Goal: Task Accomplishment & Management: Complete application form

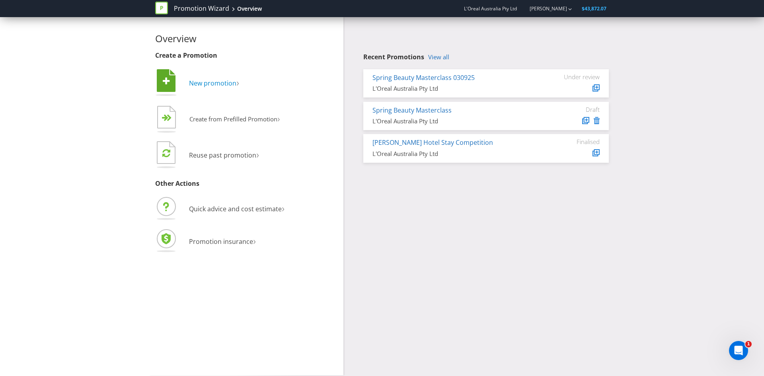
click at [219, 82] on span "New promotion" at bounding box center [212, 83] width 47 height 9
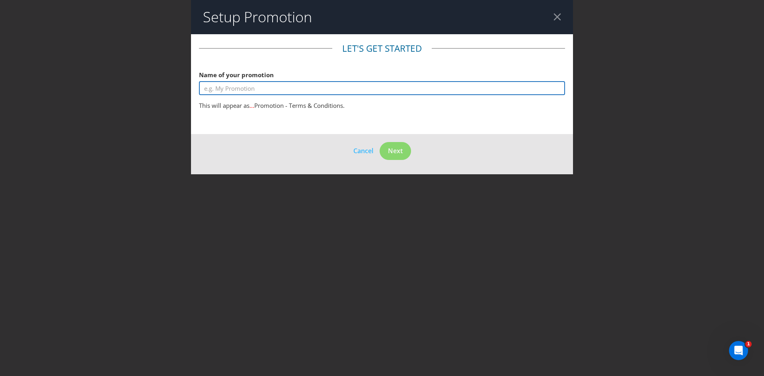
click at [289, 89] on input "text" at bounding box center [382, 88] width 366 height 14
type input "y"
type input "YSL Loveshine Gloss Competition"
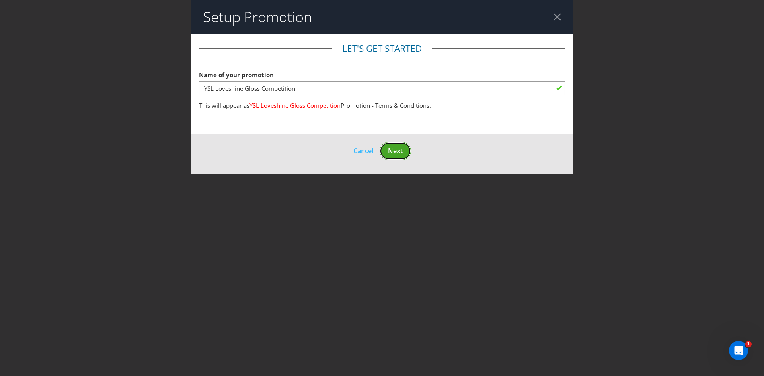
click at [397, 149] on span "Next" at bounding box center [395, 150] width 15 height 9
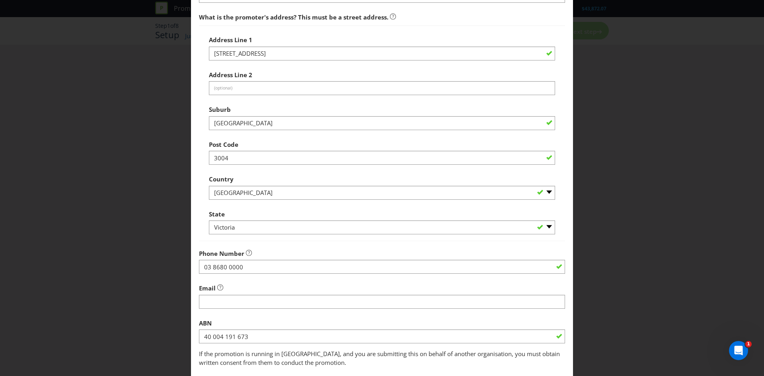
scroll to position [143, 0]
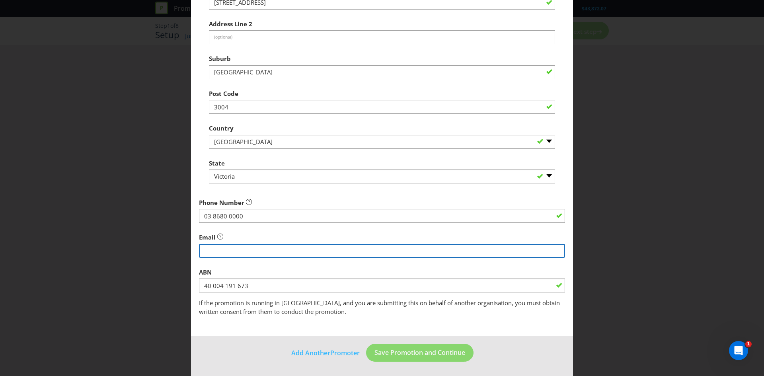
click at [236, 247] on input "string" at bounding box center [382, 251] width 366 height 14
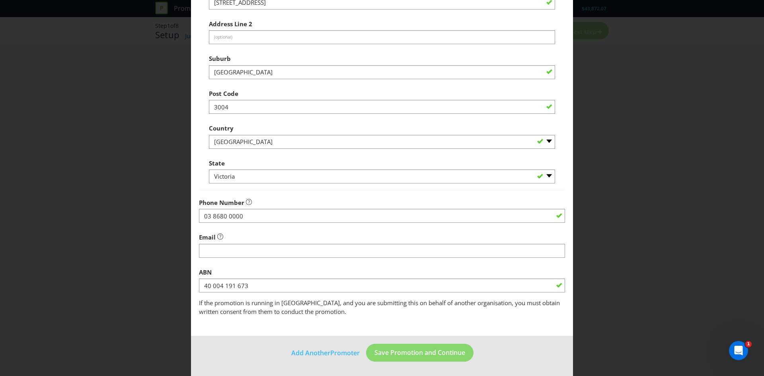
click at [260, 338] on form "Promoter Information Company Name L'Oreal Australia Pty Ltd What is the promote…" at bounding box center [382, 133] width 382 height 485
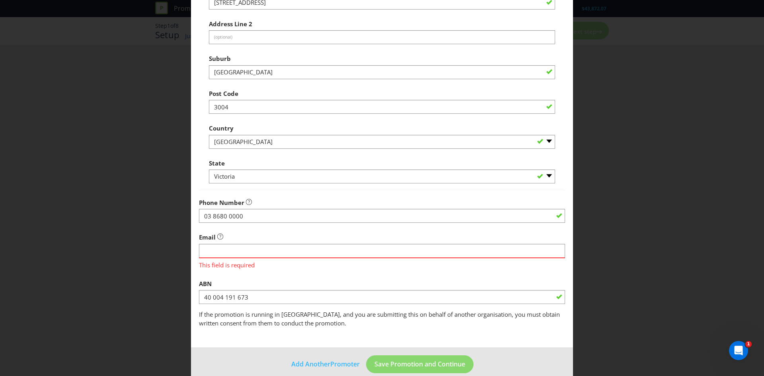
click at [241, 236] on div "Email This field is required" at bounding box center [382, 249] width 366 height 40
click at [233, 249] on input "string" at bounding box center [382, 251] width 366 height 14
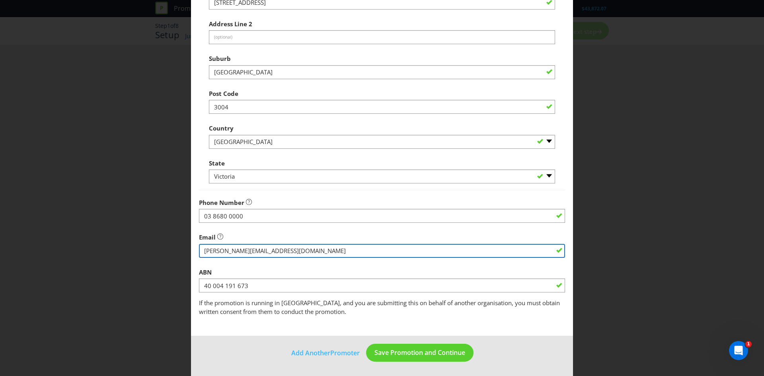
click at [280, 247] on input "string" at bounding box center [382, 251] width 366 height 14
paste input "[EMAIL_ADDRESS][DOMAIN_NAME]"
type input "[EMAIL_ADDRESS][DOMAIN_NAME]"
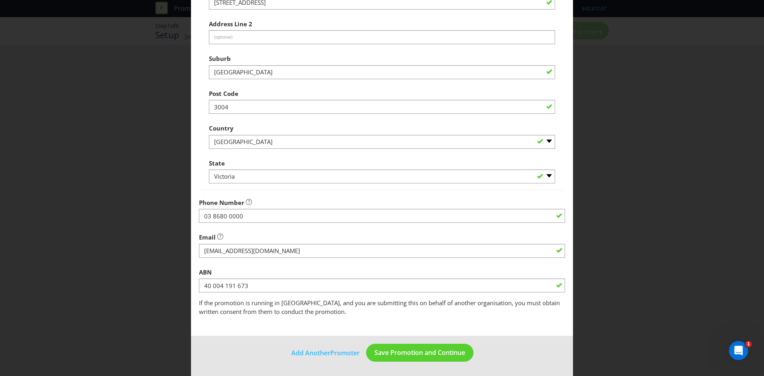
click at [268, 271] on div "ABN 40 004 191 673" at bounding box center [382, 278] width 366 height 29
click at [394, 348] on span "Save Promotion and Continue" at bounding box center [419, 352] width 91 height 9
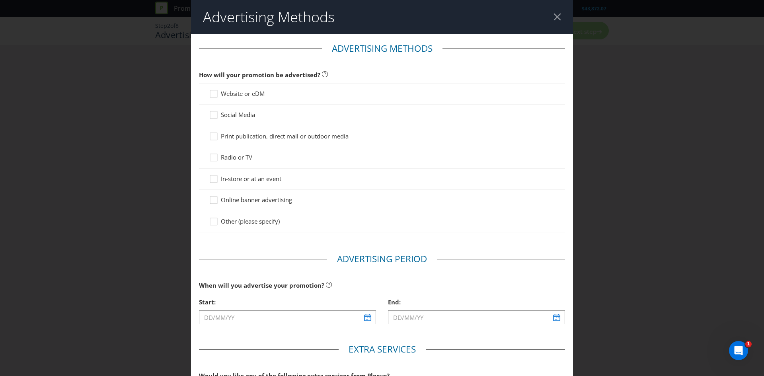
click at [242, 94] on span "Website or eDM" at bounding box center [243, 93] width 44 height 8
click at [0, 0] on input "Website or eDM" at bounding box center [0, 0] width 0 height 0
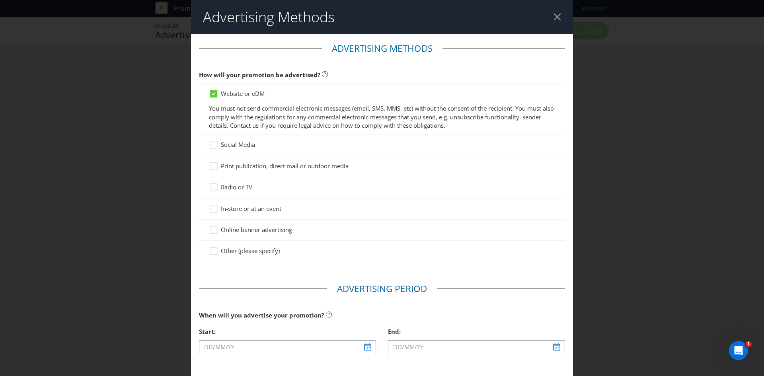
click at [244, 93] on span "Website or eDM" at bounding box center [243, 93] width 44 height 8
click at [0, 0] on input "Website or eDM" at bounding box center [0, 0] width 0 height 0
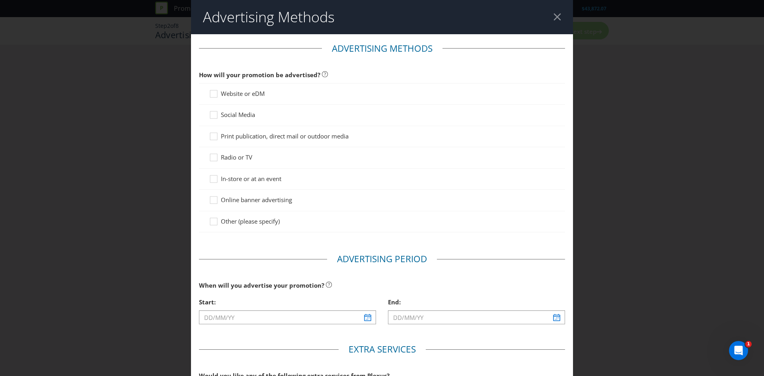
click at [233, 114] on span "Social Media" at bounding box center [238, 115] width 34 height 8
click at [0, 0] on input "Social Media" at bounding box center [0, 0] width 0 height 0
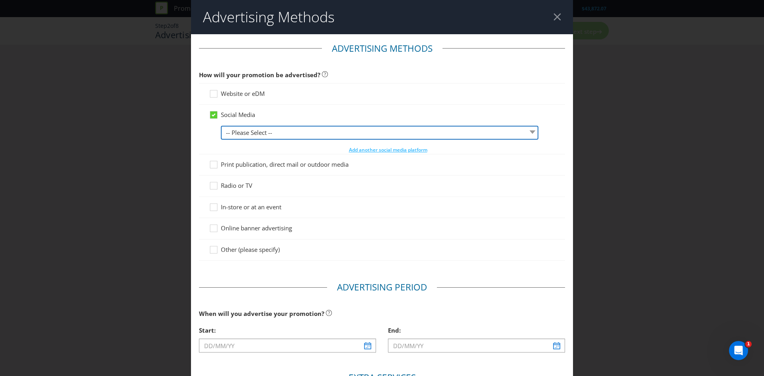
click at [276, 130] on select "-- Please Select -- Facebook X Instagram Snapchat LinkedIn Pinterest Tumblr You…" at bounding box center [379, 133] width 317 height 14
select select "FACEBOOK"
click at [221, 126] on select "-- Please Select -- Facebook X Instagram Snapchat LinkedIn Pinterest Tumblr You…" at bounding box center [379, 133] width 317 height 14
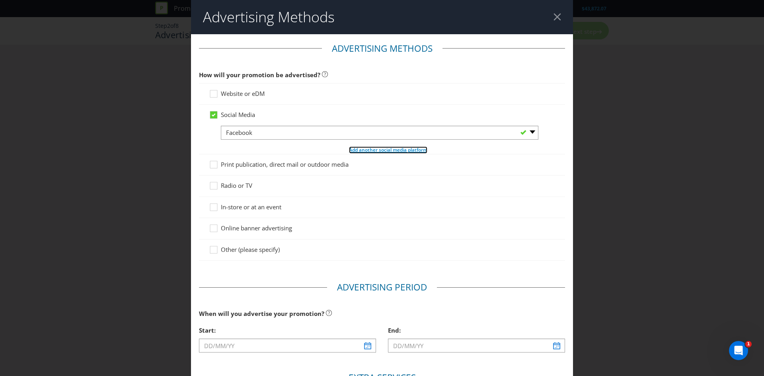
click at [367, 148] on span "Add another social media platform" at bounding box center [388, 149] width 78 height 7
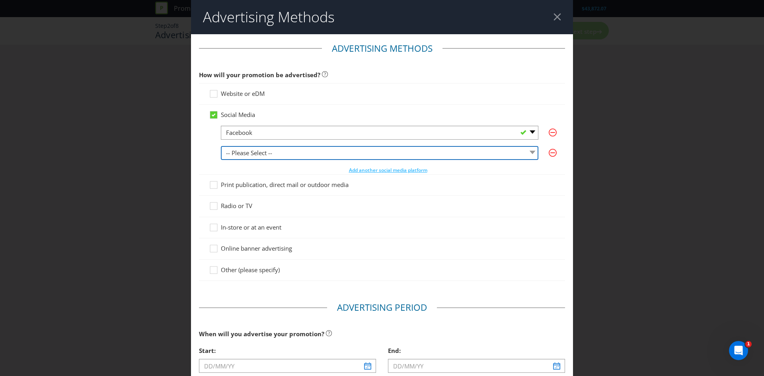
click at [263, 148] on select "-- Please Select -- Facebook X Instagram Snapchat LinkedIn Pinterest Tumblr You…" at bounding box center [379, 153] width 317 height 14
select select "INSTAGRAM"
click at [221, 146] on select "-- Please Select -- Facebook X Instagram Snapchat LinkedIn Pinterest Tumblr You…" at bounding box center [379, 153] width 317 height 14
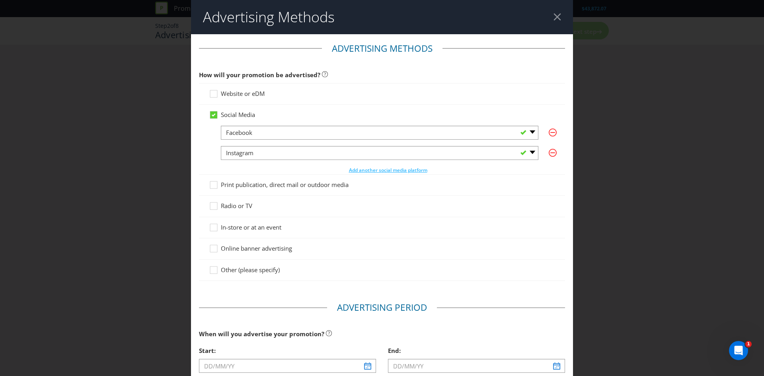
click at [237, 99] on div "Website or eDM" at bounding box center [382, 93] width 366 height 21
click at [237, 93] on span "Website or eDM" at bounding box center [243, 93] width 44 height 8
click at [0, 0] on input "Website or eDM" at bounding box center [0, 0] width 0 height 0
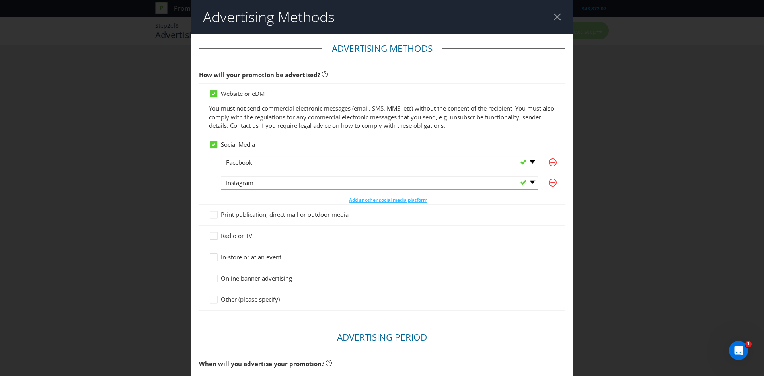
click at [239, 94] on span "Website or eDM" at bounding box center [243, 93] width 44 height 8
click at [0, 0] on input "Website or eDM" at bounding box center [0, 0] width 0 height 0
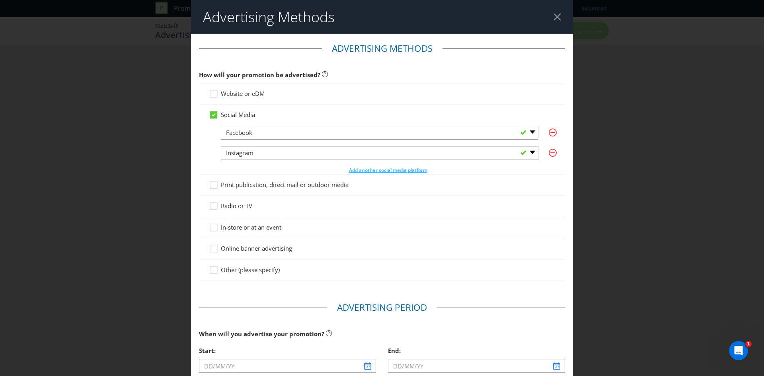
click at [236, 91] on span "Website or eDM" at bounding box center [243, 93] width 44 height 8
click at [0, 0] on input "Website or eDM" at bounding box center [0, 0] width 0 height 0
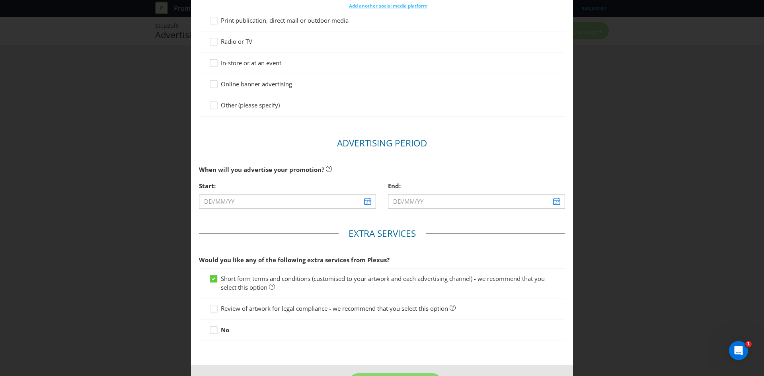
scroll to position [199, 0]
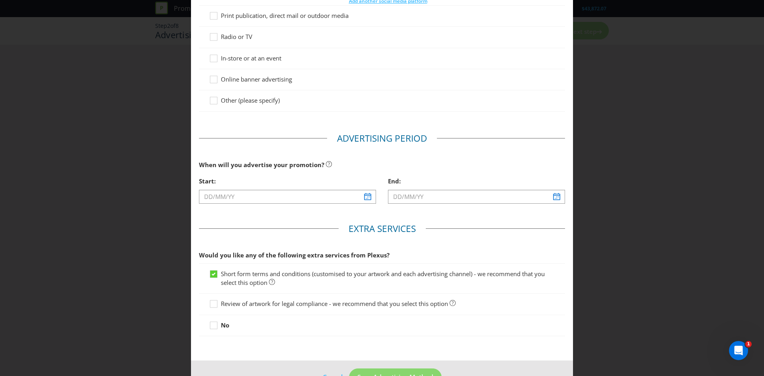
click at [289, 208] on div "Start:" at bounding box center [287, 191] width 189 height 37
click at [300, 200] on input "text" at bounding box center [287, 197] width 177 height 14
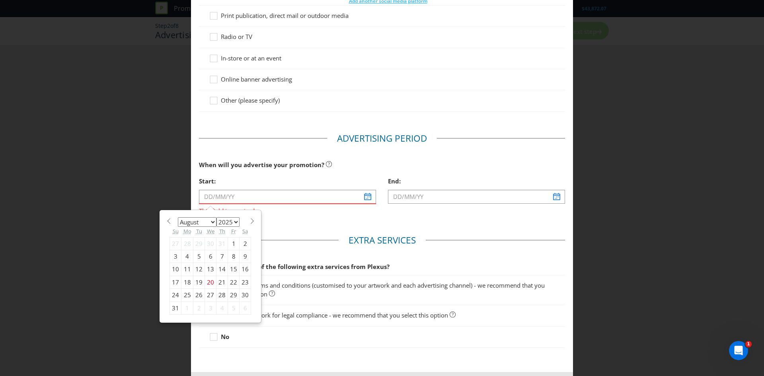
click at [209, 293] on div "27" at bounding box center [211, 295] width 12 height 13
type input "[DATE]"
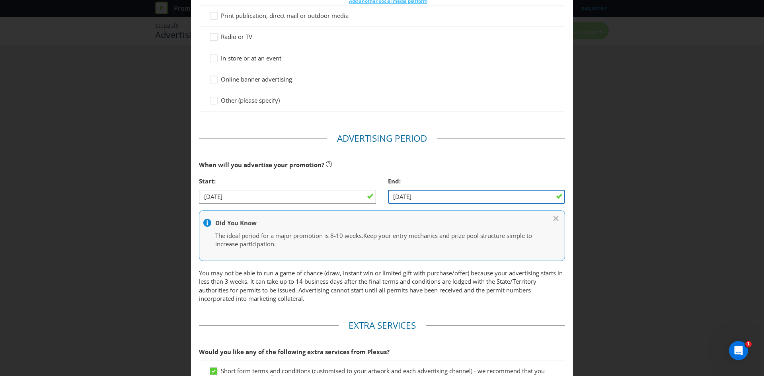
click at [531, 195] on input "[DATE]" at bounding box center [476, 197] width 177 height 14
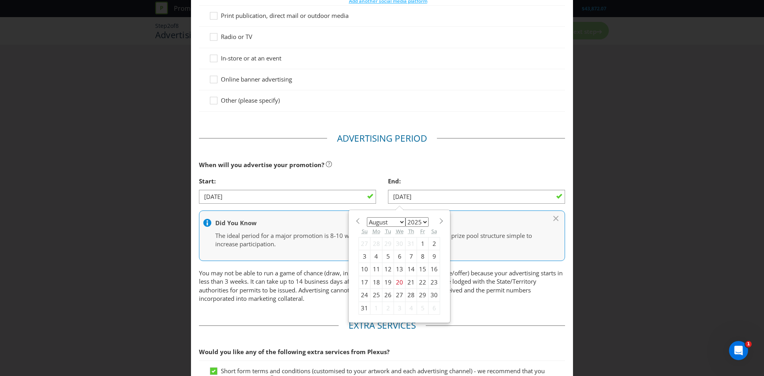
click at [437, 217] on div "January February March April May June July August September October November [D…" at bounding box center [398, 266] width 89 height 105
click at [438, 218] on span at bounding box center [441, 221] width 6 height 6
select select "9"
click at [431, 256] on div "11" at bounding box center [434, 256] width 12 height 13
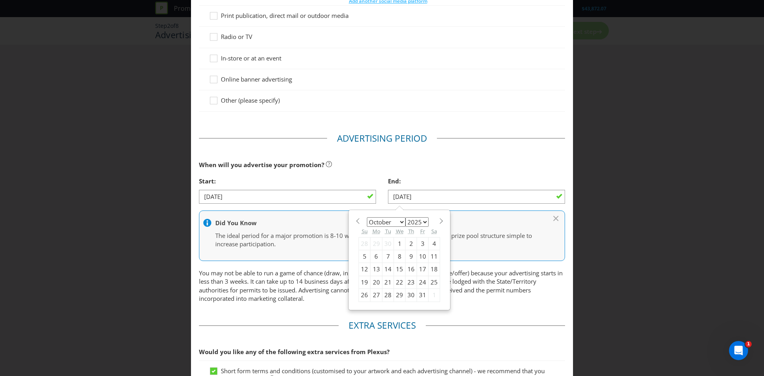
type input "[DATE]"
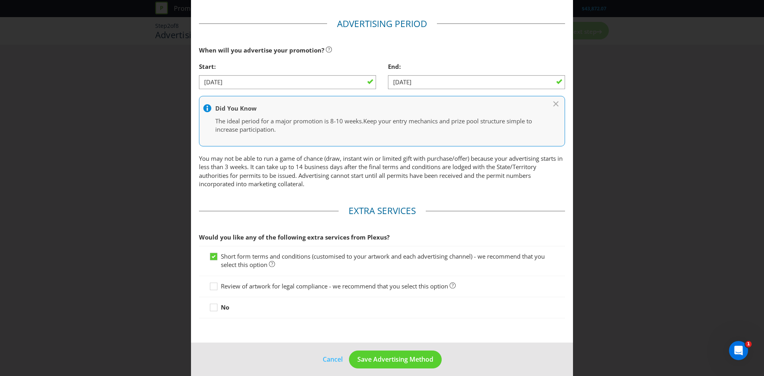
scroll to position [318, 0]
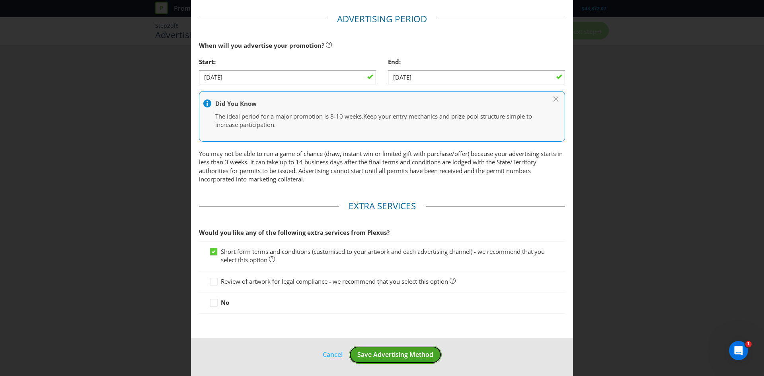
click at [370, 353] on span "Save Advertising Method" at bounding box center [395, 354] width 76 height 9
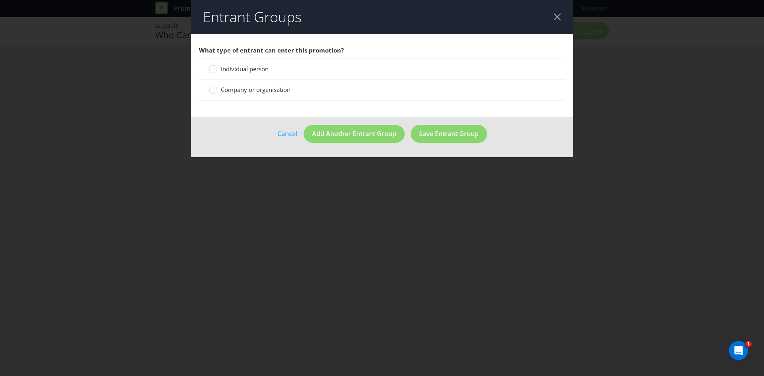
click at [254, 68] on span "Individual person" at bounding box center [245, 69] width 48 height 8
click at [0, 0] on input "Individual person" at bounding box center [0, 0] width 0 height 0
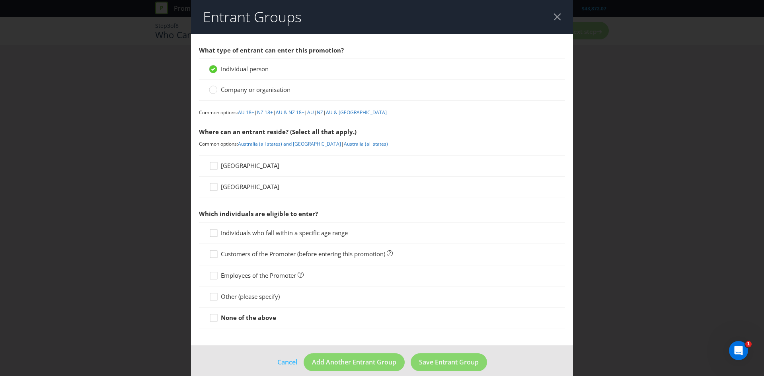
click at [234, 165] on span "[GEOGRAPHIC_DATA]" at bounding box center [250, 165] width 58 height 8
click at [0, 0] on input "[GEOGRAPHIC_DATA]" at bounding box center [0, 0] width 0 height 0
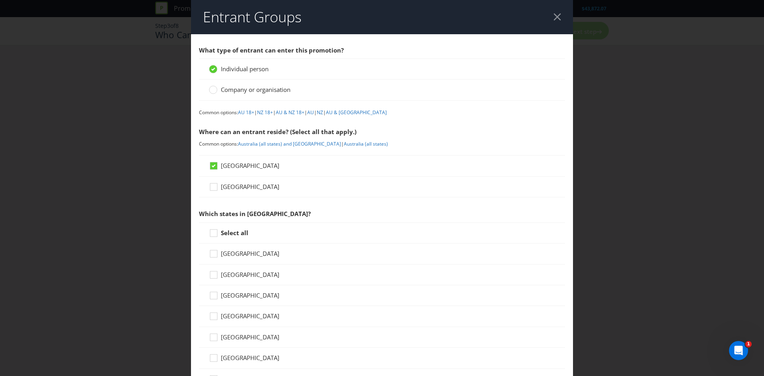
click at [234, 233] on strong "Select all" at bounding box center [234, 233] width 27 height 8
click at [0, 0] on input "Select all" at bounding box center [0, 0] width 0 height 0
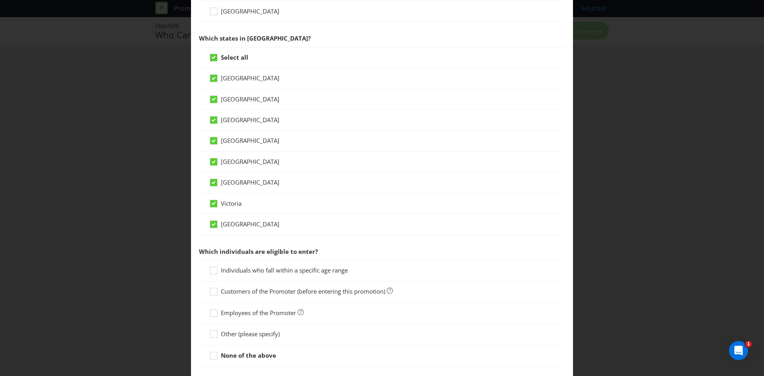
scroll to position [199, 0]
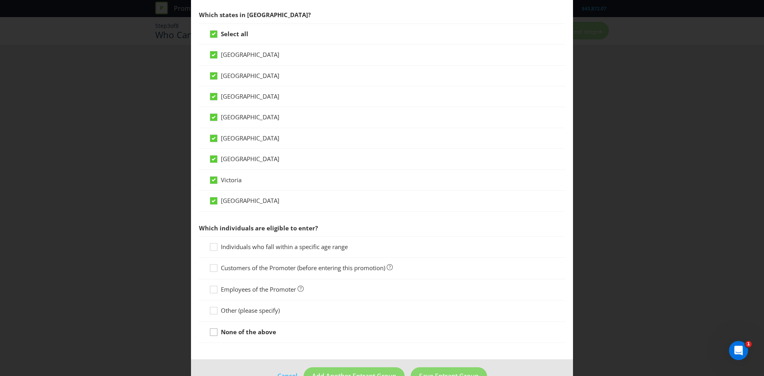
click at [216, 332] on icon at bounding box center [213, 331] width 7 height 7
click at [0, 0] on input "None of the above" at bounding box center [0, 0] width 0 height 0
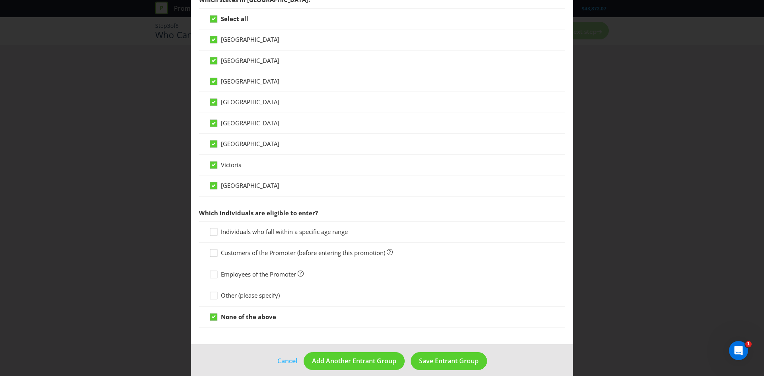
scroll to position [222, 0]
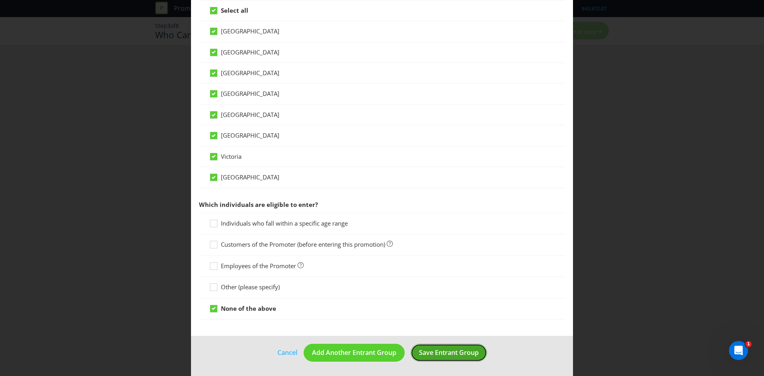
click at [447, 353] on span "Save Entrant Group" at bounding box center [449, 352] width 60 height 9
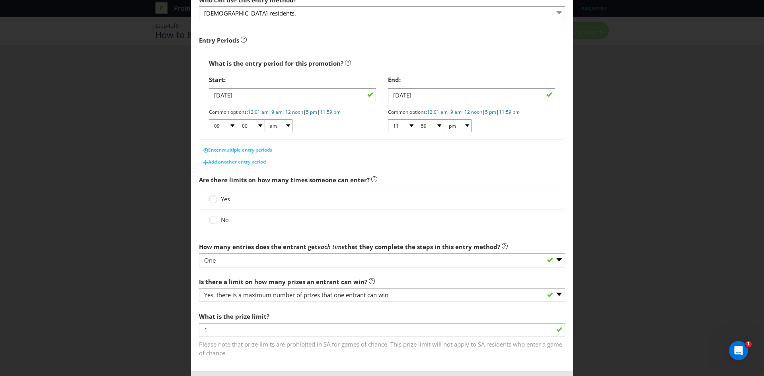
scroll to position [119, 0]
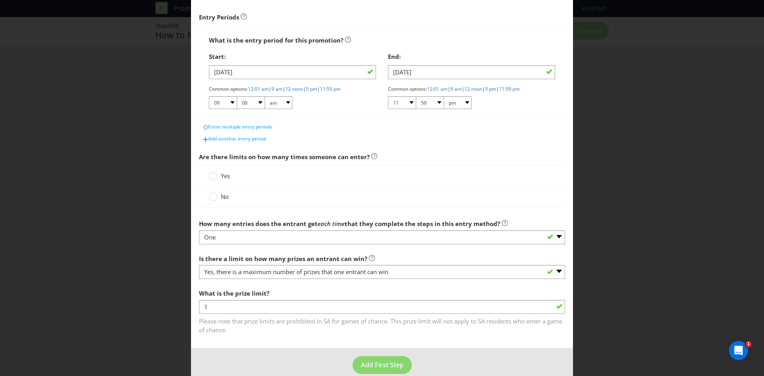
click at [223, 179] on span "Yes" at bounding box center [225, 176] width 9 height 8
click at [0, 0] on input "Yes" at bounding box center [0, 0] width 0 height 0
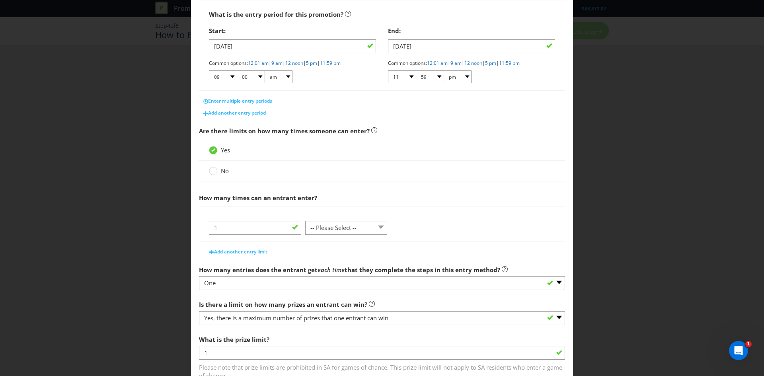
click at [337, 253] on main "What is the name of this entry method? How to Enter This name will be used to r…" at bounding box center [382, 141] width 382 height 505
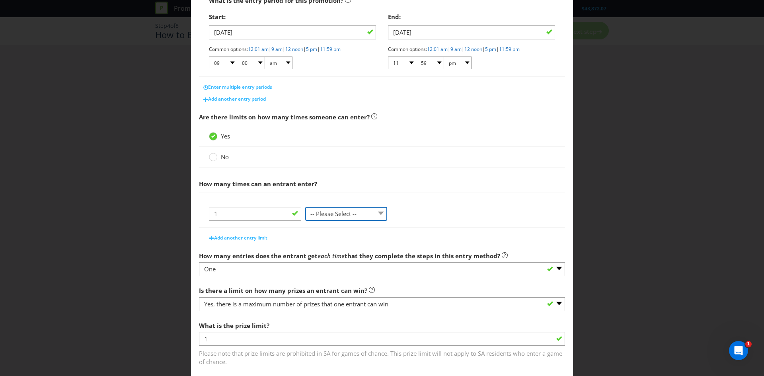
click at [341, 217] on select "-- Please Select -- per person per day per purchase per transaction Other (plea…" at bounding box center [346, 214] width 82 height 14
click at [340, 215] on select "-- Please Select -- per person per day per purchase per transaction Other (plea…" at bounding box center [346, 214] width 82 height 14
select select "PER_PERSON"
click at [305, 221] on select "-- Please Select -- per person per day per purchase per transaction Other (plea…" at bounding box center [346, 214] width 82 height 14
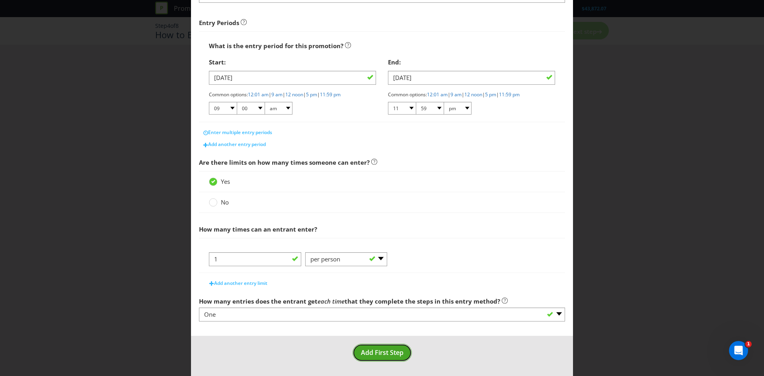
click at [386, 347] on button "Add First Step" at bounding box center [381, 353] width 59 height 18
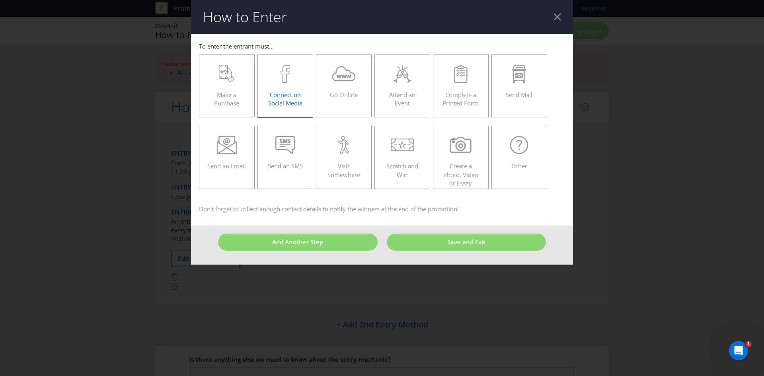
click at [281, 96] on span "Connect on Social Media" at bounding box center [285, 99] width 34 height 16
click at [0, 0] on input "Connect on Social Media" at bounding box center [0, 0] width 0 height 0
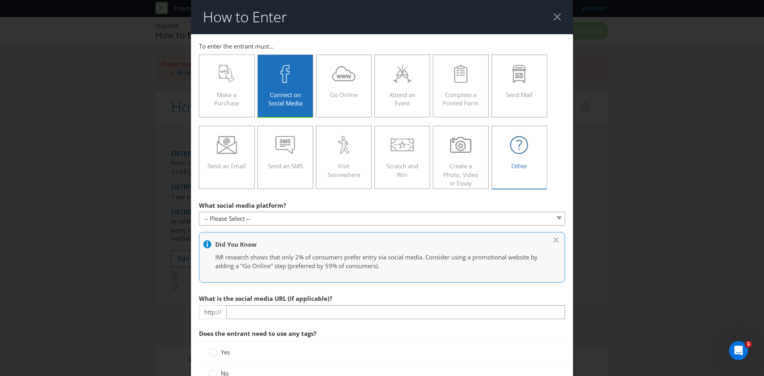
click at [510, 144] on icon at bounding box center [519, 145] width 18 height 18
click at [0, 0] on input "Other" at bounding box center [0, 0] width 0 height 0
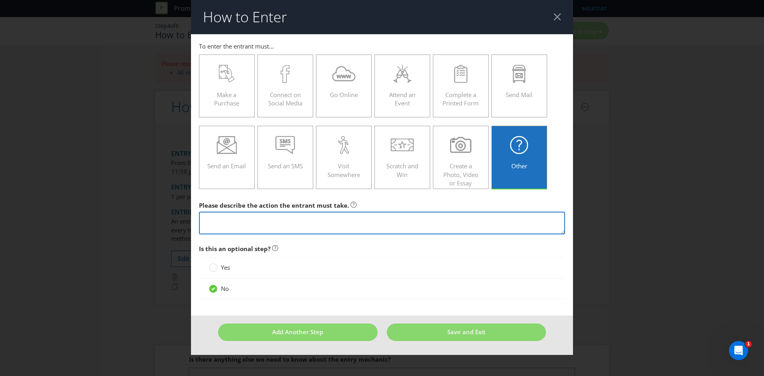
click at [243, 218] on textarea at bounding box center [382, 223] width 366 height 23
type textarea "Fill out the form on the facebook / instagram ad"
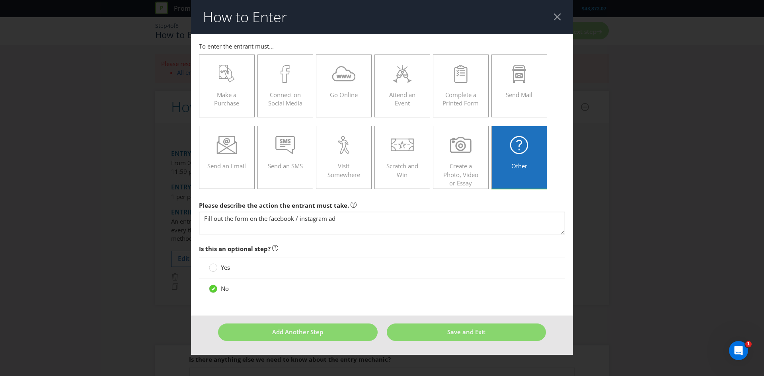
click at [397, 298] on div "Is this an optional step? Yes No" at bounding box center [382, 272] width 366 height 63
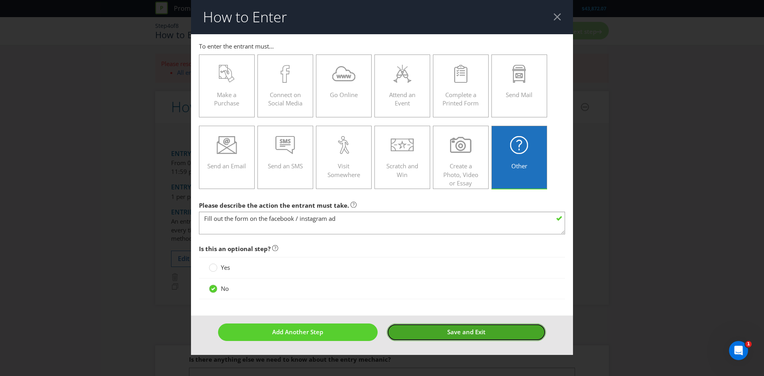
click at [429, 326] on button "Save and Exit" at bounding box center [466, 331] width 159 height 17
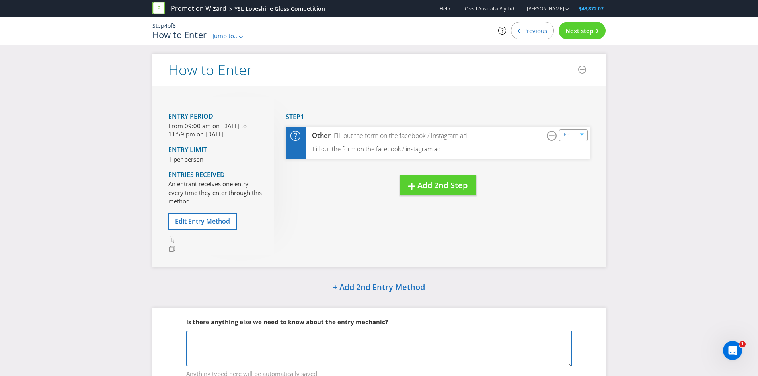
click at [306, 347] on textarea at bounding box center [379, 348] width 386 height 36
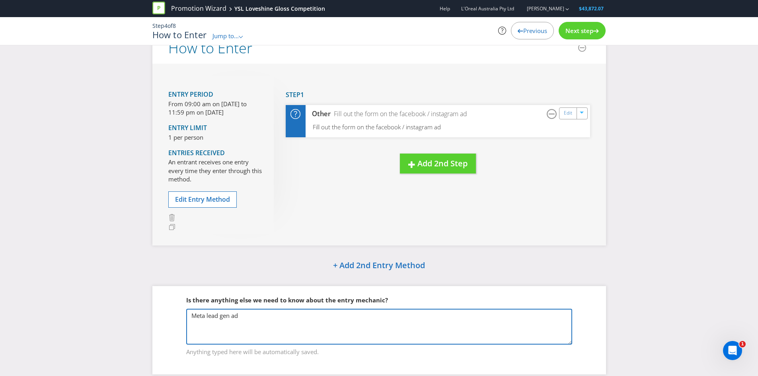
scroll to position [42, 0]
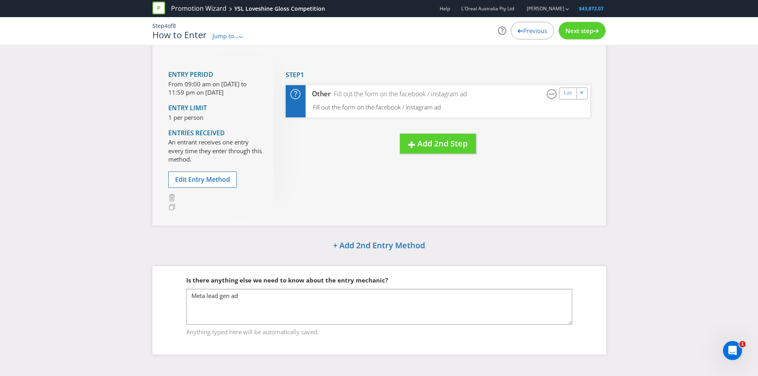
click at [590, 17] on div "Promotion Wizard YSL Loveshine Gloss Competition Help L'Oreal Australia Pty Ltd…" at bounding box center [378, 8] width 453 height 17
click at [589, 22] on div "Step 4 of 8 How to Enter Jump to... .st0{fill-rule:evenodd;clip-rule:evenodd;} …" at bounding box center [378, 31] width 465 height 28
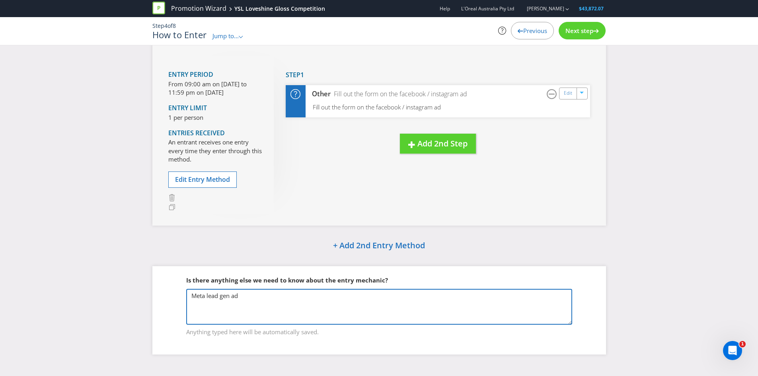
click at [258, 303] on textarea "Meta lead gen ad" at bounding box center [379, 307] width 386 height 36
type textarea "Meta lead gen ad. The customer will be signing up to the YSL Beauty Club, and g…"
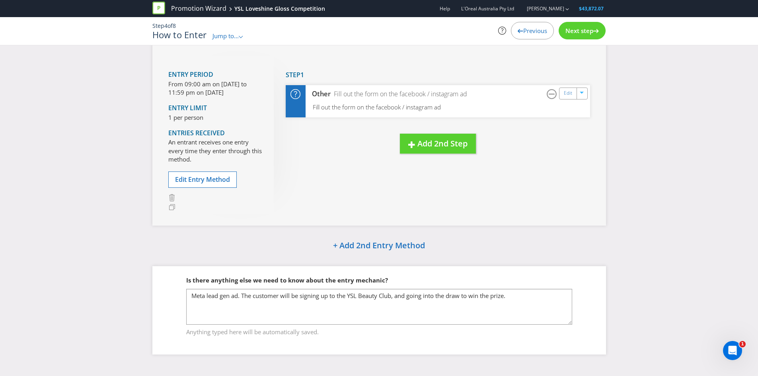
click at [600, 26] on div "Next step" at bounding box center [581, 30] width 47 height 17
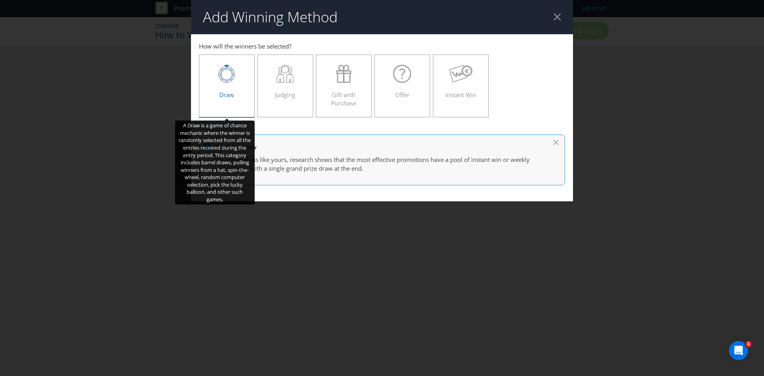
click at [226, 91] on span "Draw" at bounding box center [226, 95] width 15 height 8
click at [0, 0] on input "Draw" at bounding box center [0, 0] width 0 height 0
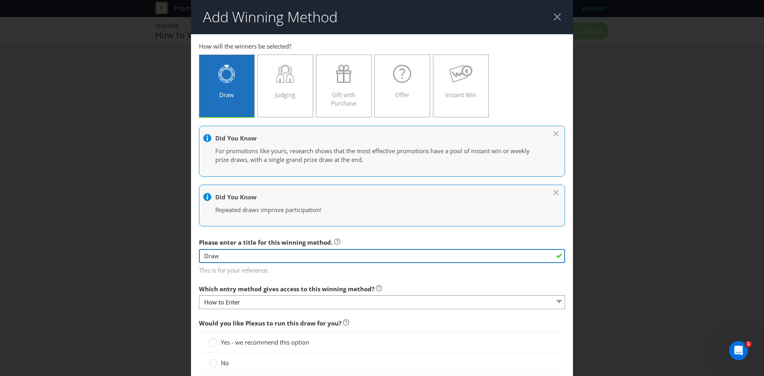
click at [258, 257] on input "Draw" at bounding box center [382, 256] width 366 height 14
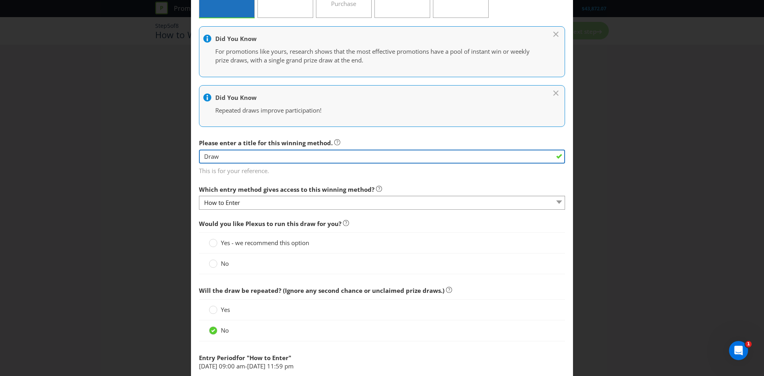
scroll to position [159, 0]
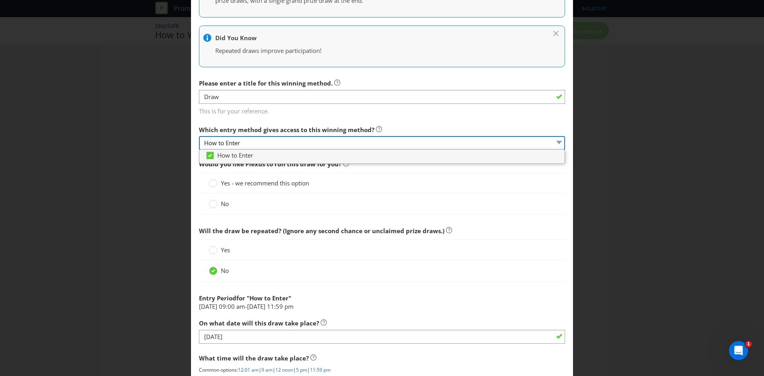
click at [278, 143] on select "How to Enter" at bounding box center [382, 143] width 366 height 14
click at [304, 182] on span "Yes - we recommend this option" at bounding box center [265, 183] width 88 height 8
click at [0, 0] on input "Yes - we recommend this option" at bounding box center [0, 0] width 0 height 0
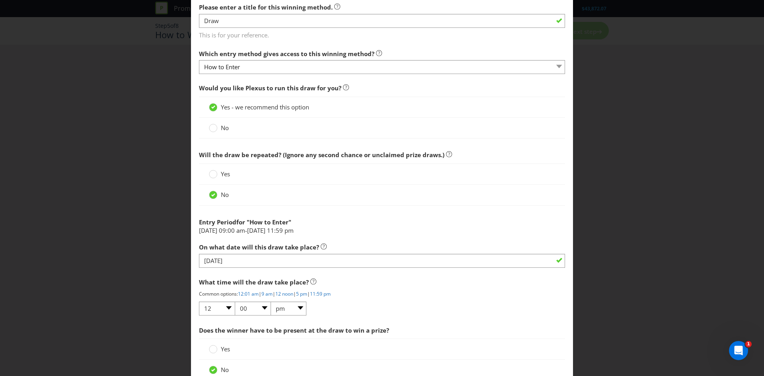
scroll to position [239, 0]
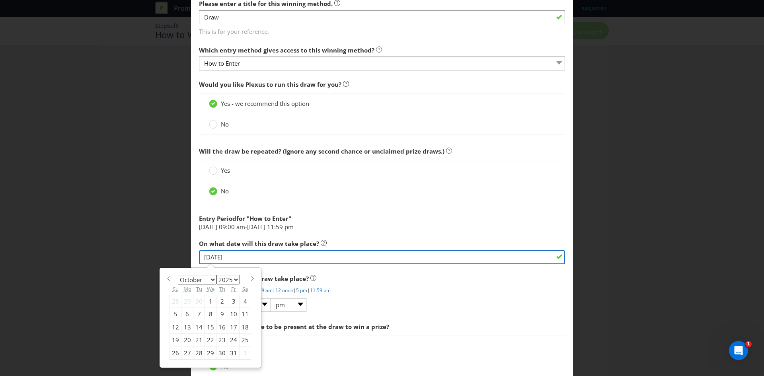
click at [261, 259] on input "[DATE]" at bounding box center [382, 257] width 366 height 14
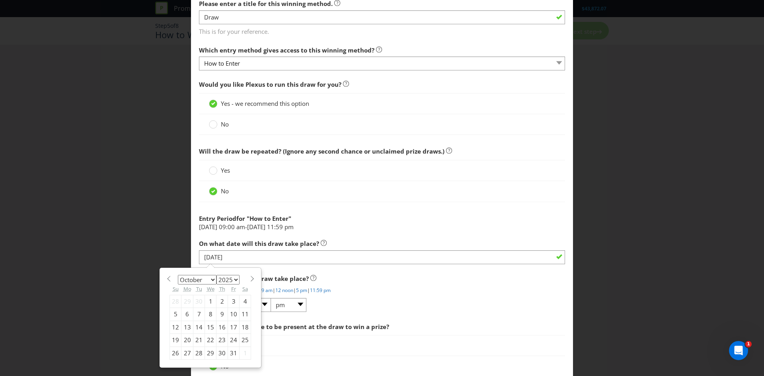
click at [127, 214] on div "Add Winning Method How to Enter How will the winners be selected? Draw Judging …" at bounding box center [382, 188] width 764 height 376
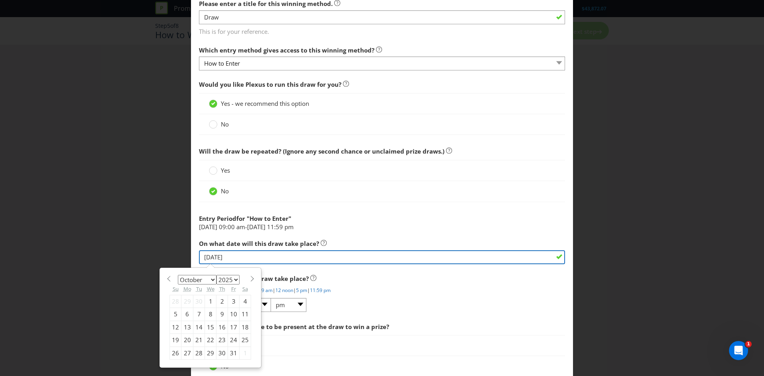
click at [354, 256] on input "[DATE]" at bounding box center [382, 257] width 366 height 14
click at [352, 253] on input "[DATE]" at bounding box center [382, 257] width 366 height 14
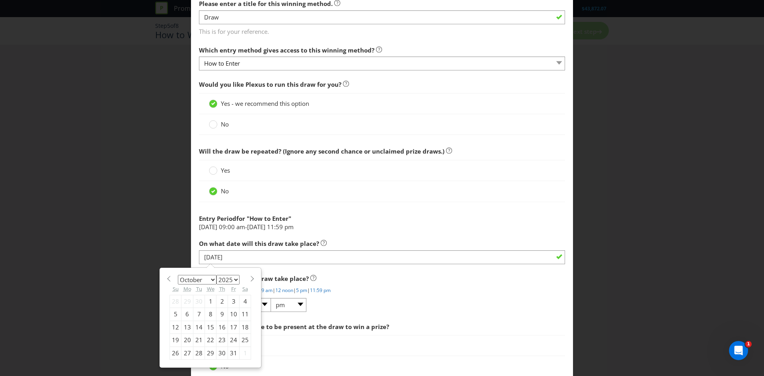
click at [185, 325] on div "13" at bounding box center [187, 327] width 12 height 13
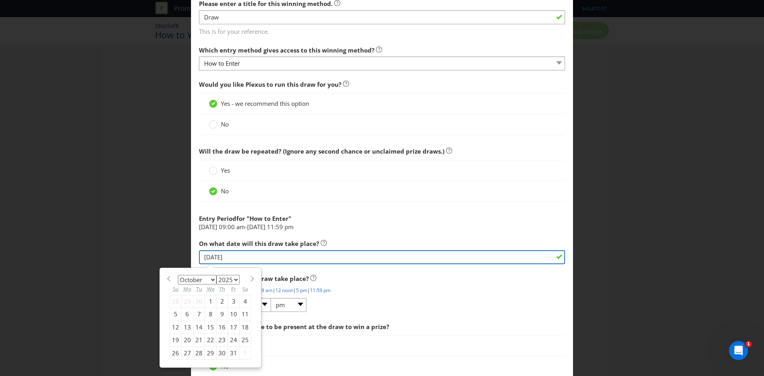
click at [259, 257] on input "[DATE]" at bounding box center [382, 257] width 366 height 14
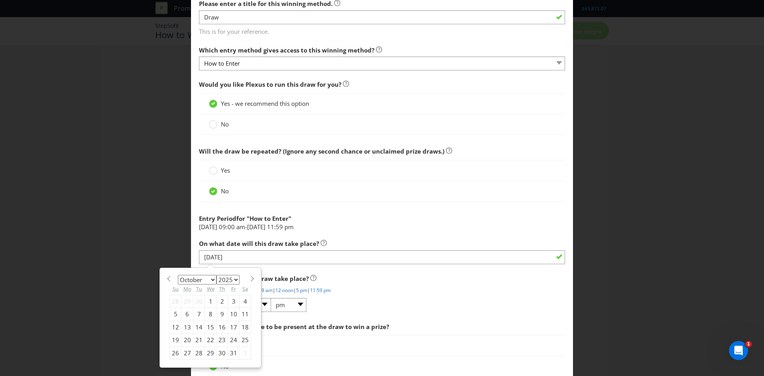
click at [193, 327] on div "14" at bounding box center [199, 327] width 12 height 13
type input "[DATE]"
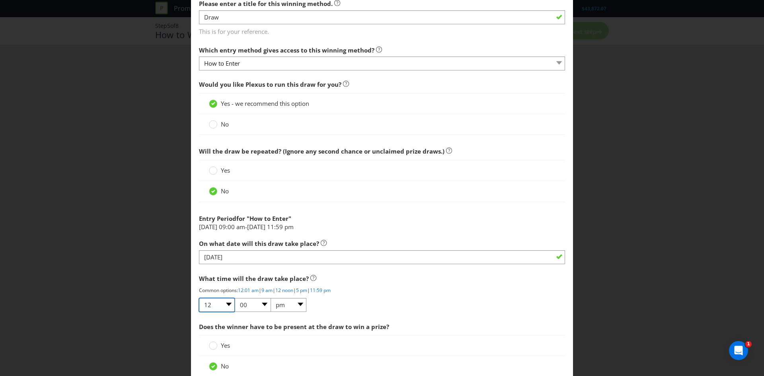
click at [220, 299] on select "01 02 03 04 05 06 07 08 09 10 11 12" at bounding box center [217, 305] width 36 height 14
click at [366, 301] on div "What time will the draw take place? Common options: 12:01 am | 9 am | 12 noon |…" at bounding box center [382, 291] width 366 height 42
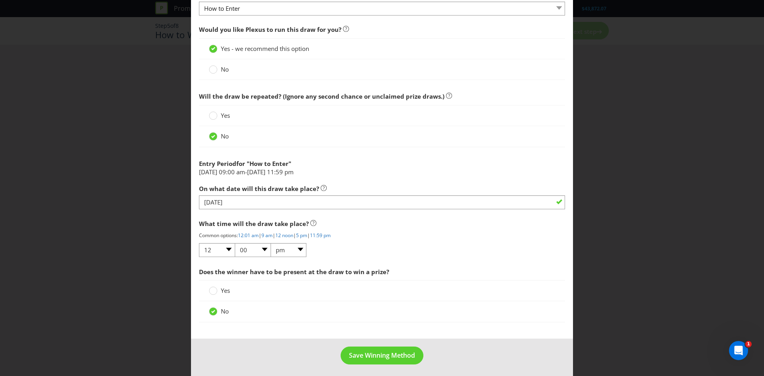
scroll to position [296, 0]
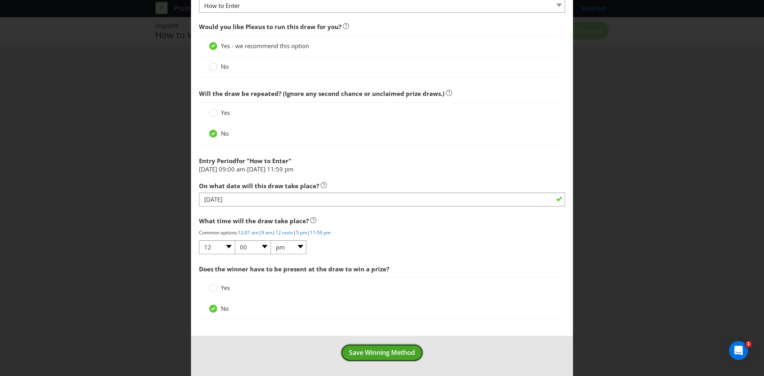
click at [366, 359] on button "Save Winning Method" at bounding box center [381, 353] width 83 height 18
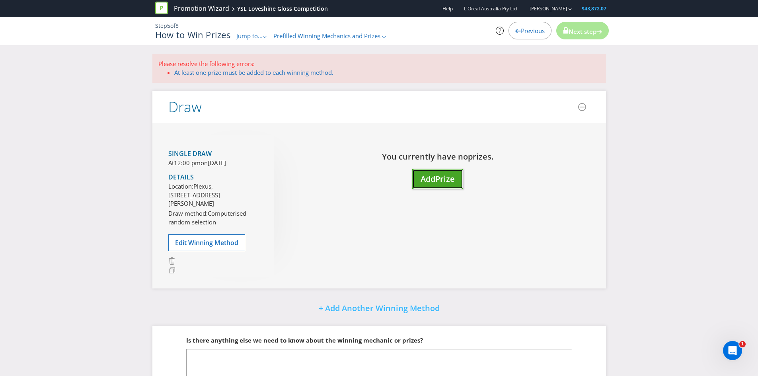
click at [413, 177] on button "Add Prize" at bounding box center [437, 179] width 51 height 20
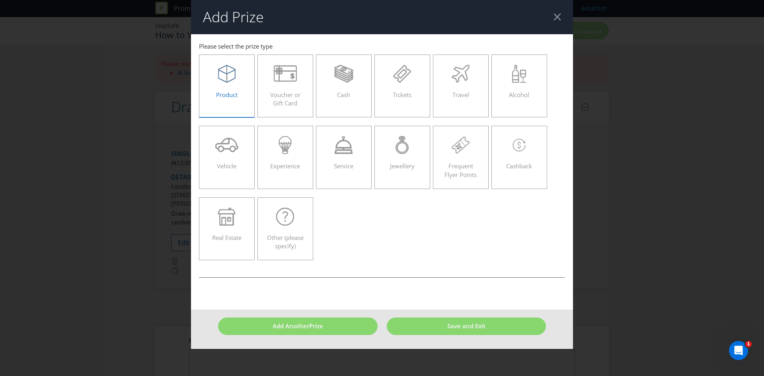
click at [225, 106] on label "Product" at bounding box center [227, 85] width 56 height 63
click at [0, 0] on input "Product" at bounding box center [0, 0] width 0 height 0
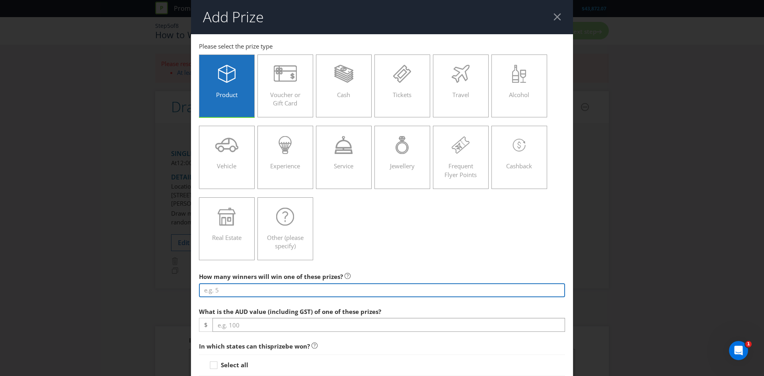
click at [225, 293] on input "number" at bounding box center [382, 290] width 366 height 14
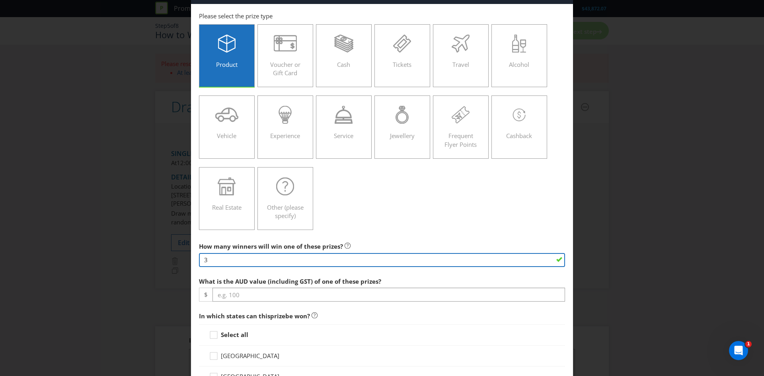
scroll to position [80, 0]
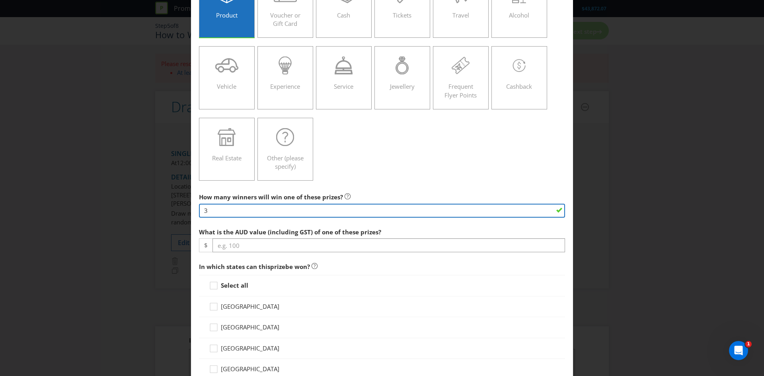
type input "3"
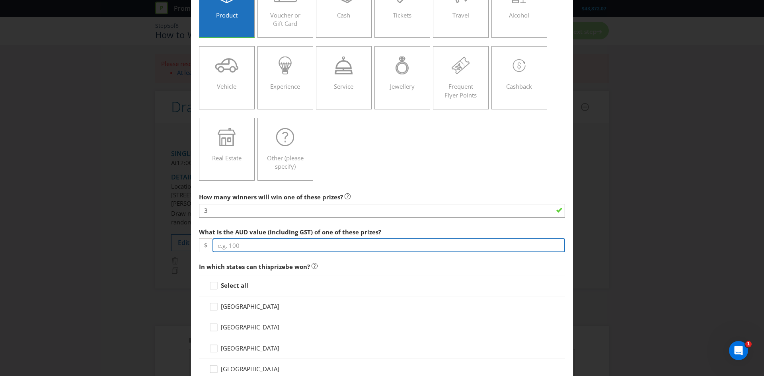
click at [275, 251] on input "number" at bounding box center [388, 245] width 352 height 14
click at [280, 242] on input "number" at bounding box center [388, 245] width 352 height 14
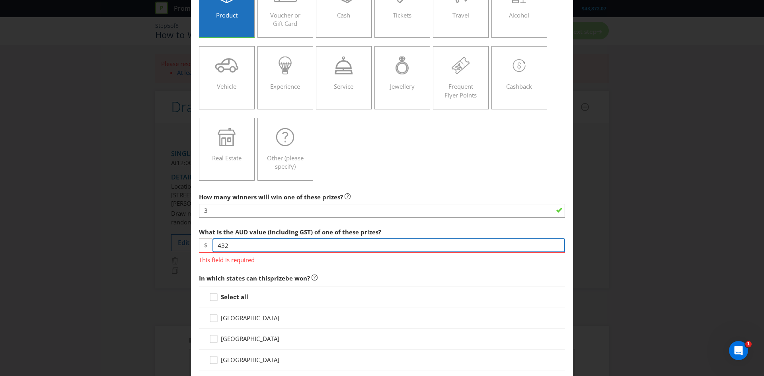
type input "432"
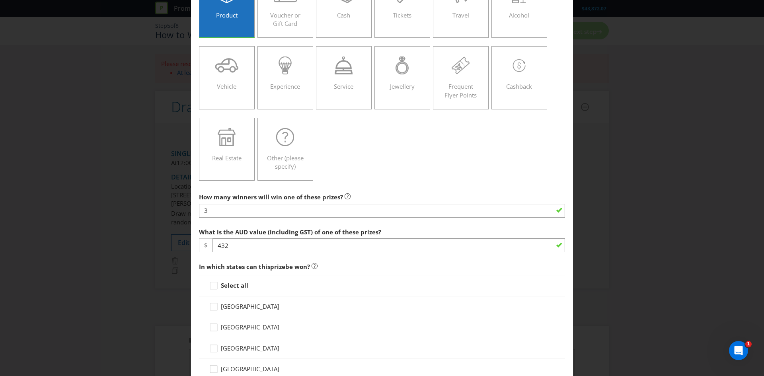
click at [239, 285] on strong "Select all" at bounding box center [234, 285] width 27 height 8
click at [0, 0] on input "Select all" at bounding box center [0, 0] width 0 height 0
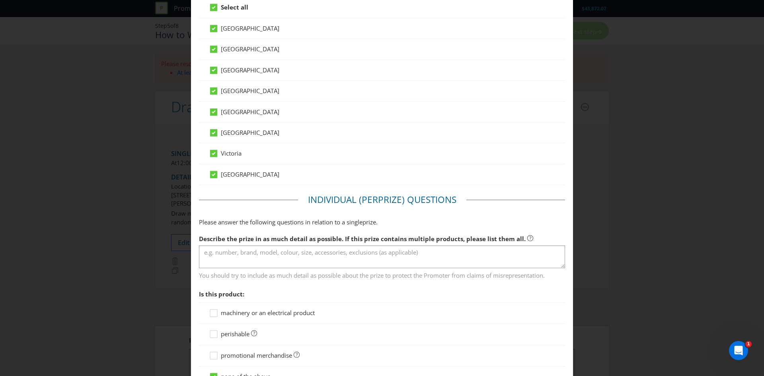
scroll to position [358, 0]
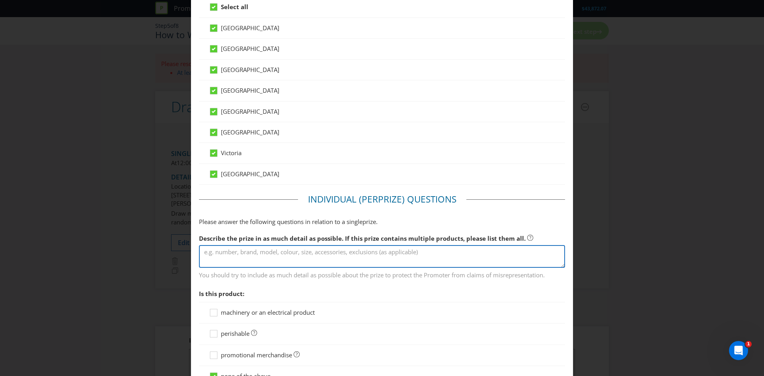
click at [299, 257] on textarea at bounding box center [382, 256] width 366 height 23
click at [280, 251] on textarea "Loveshine Lip Oil Gloss Kit, including 6x shades of the" at bounding box center [382, 256] width 366 height 23
click at [369, 253] on textarea "Loveshine Lip Oil Gloss Kit, each kit includes 6x shades of the" at bounding box center [382, 256] width 366 height 23
click at [374, 252] on textarea "Loveshine Lip Oil Gloss Kit, each kit includes 6x shades of the" at bounding box center [382, 256] width 366 height 23
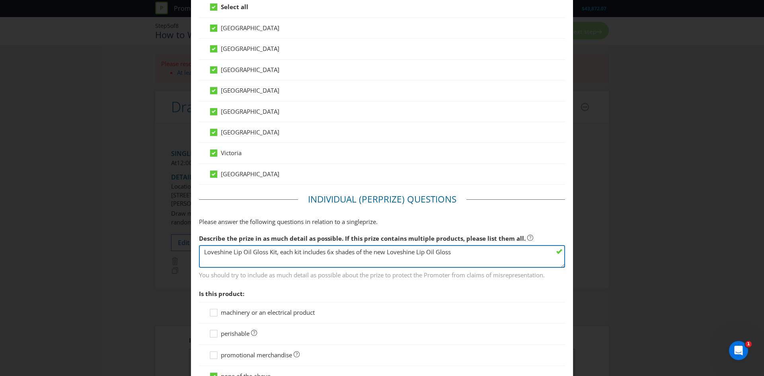
click at [203, 252] on textarea "Loveshine Lip Oil Gloss Kit, each kit includes 6x shades of the new Loveshine L…" at bounding box center [382, 256] width 366 height 23
click at [202, 252] on textarea "Loveshine Lip Oil Gloss Kit, each kit includes 6x shades of the new Loveshine L…" at bounding box center [382, 256] width 366 height 23
click at [237, 251] on textarea "YSL Loveshine Lip Oil Gloss Kit, each kit includes 6x shades of the new Loveshi…" at bounding box center [382, 256] width 366 height 23
click at [241, 252] on textarea "YSL Loveshine Lip Oil Gloss Kit, each kit includes 6x shades of the new Loveshi…" at bounding box center [382, 256] width 366 height 23
drag, startPoint x: 307, startPoint y: 249, endPoint x: 153, endPoint y: 245, distance: 153.6
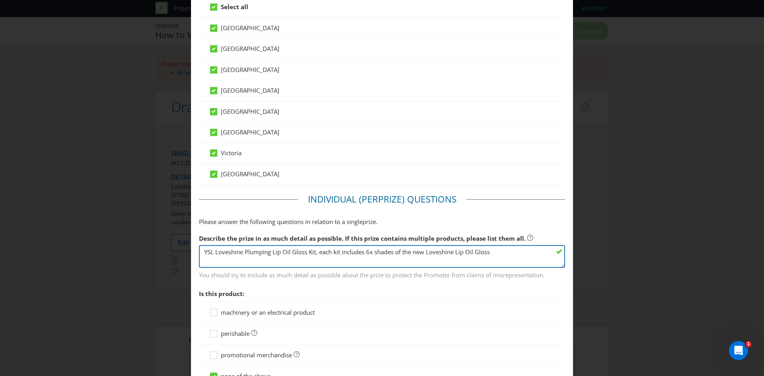
click at [153, 245] on div "Add Prize [GEOGRAPHIC_DATA] [GEOGRAPHIC_DATA] [GEOGRAPHIC_DATA] [GEOGRAPHIC_DAT…" at bounding box center [382, 188] width 764 height 376
drag, startPoint x: 498, startPoint y: 248, endPoint x: 425, endPoint y: 249, distance: 73.2
click at [425, 249] on textarea "YSL Loveshine Plumping Lip Oil Gloss Kit, each kit includes 6x shades of the ne…" at bounding box center [382, 256] width 366 height 23
paste textarea "YSL Loveshine Plumping Lip Oil Gloss"
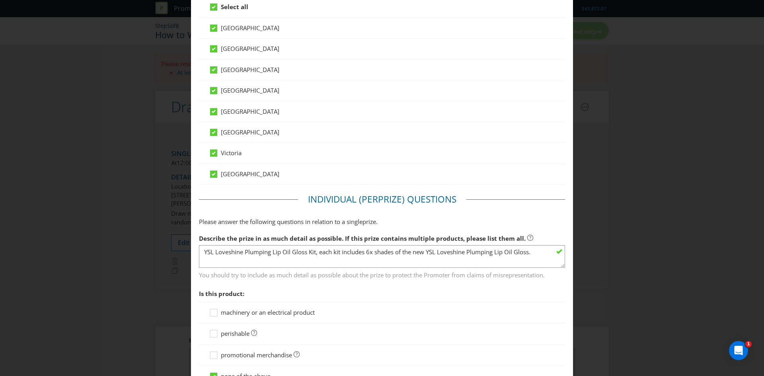
click at [624, 230] on div "Add Prize [GEOGRAPHIC_DATA] [GEOGRAPHIC_DATA] [GEOGRAPHIC_DATA] [GEOGRAPHIC_DAT…" at bounding box center [382, 188] width 764 height 376
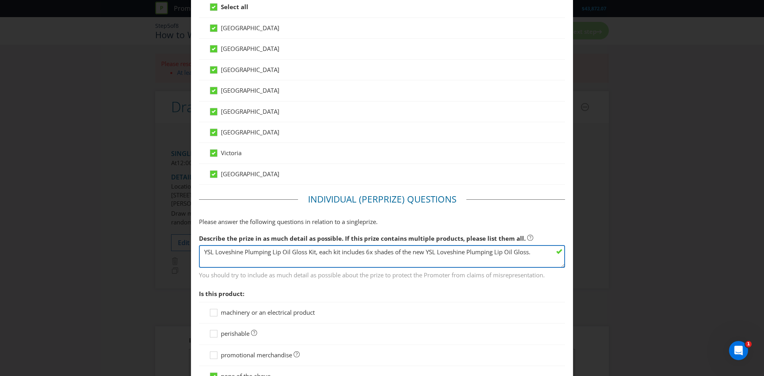
click at [532, 251] on textarea "YSL Loveshine Plumping Lip Oil Gloss Kit, each kit includes 6x shades of the ne…" at bounding box center [382, 256] width 366 height 23
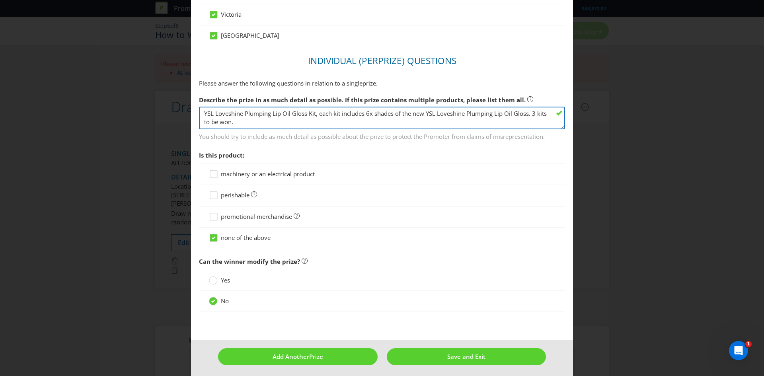
scroll to position [499, 0]
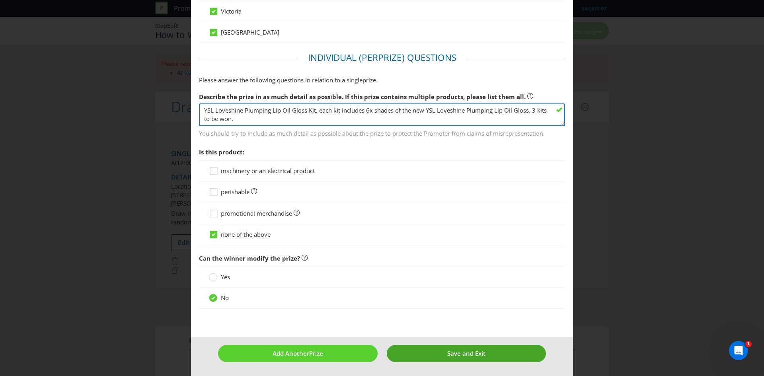
type textarea "YSL Loveshine Plumping Lip Oil Gloss Kit, each kit includes 6x shades of the ne…"
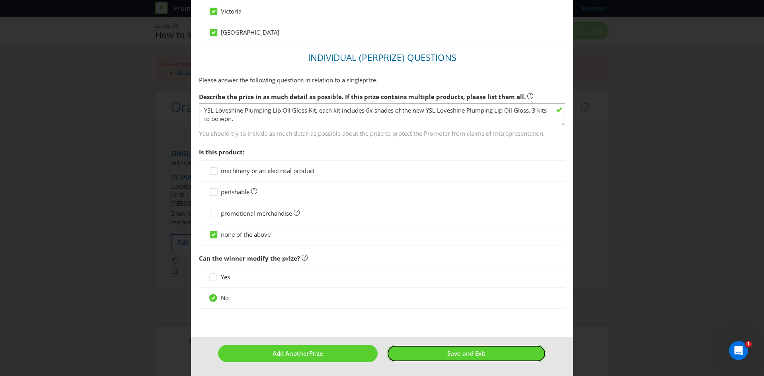
click at [460, 350] on span "Save and Exit" at bounding box center [466, 353] width 38 height 8
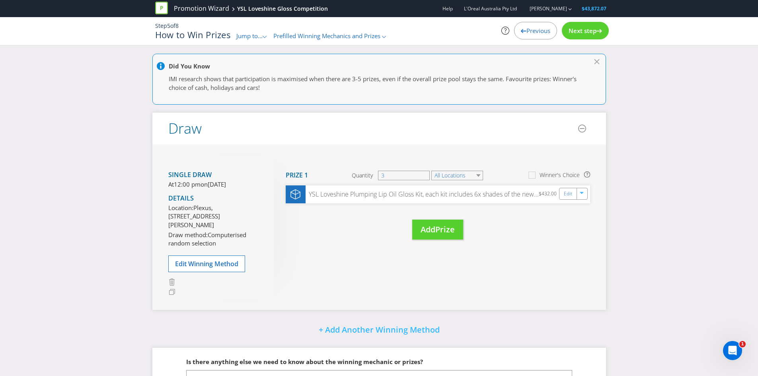
click at [582, 36] on div "Next step" at bounding box center [584, 30] width 47 height 17
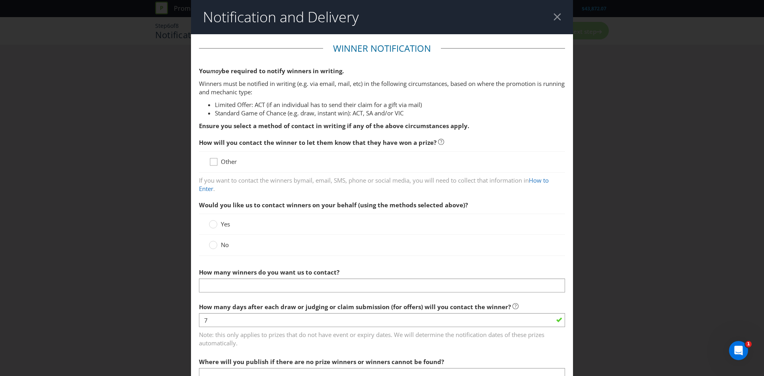
click at [218, 159] on icon at bounding box center [215, 163] width 12 height 12
click at [0, 0] on input "Other" at bounding box center [0, 0] width 0 height 0
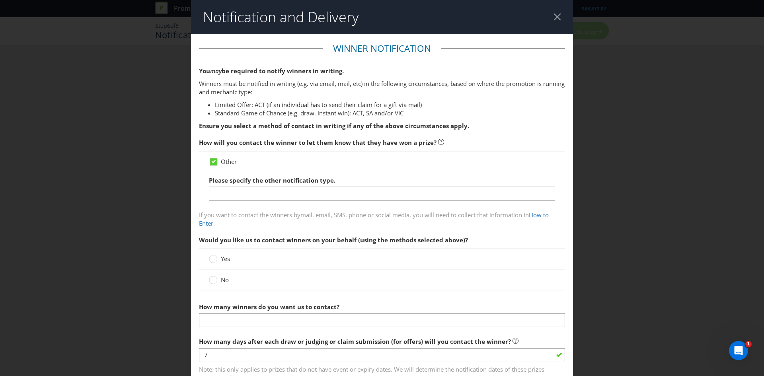
click at [266, 202] on div "Other Please specify the other notification type." at bounding box center [382, 179] width 366 height 56
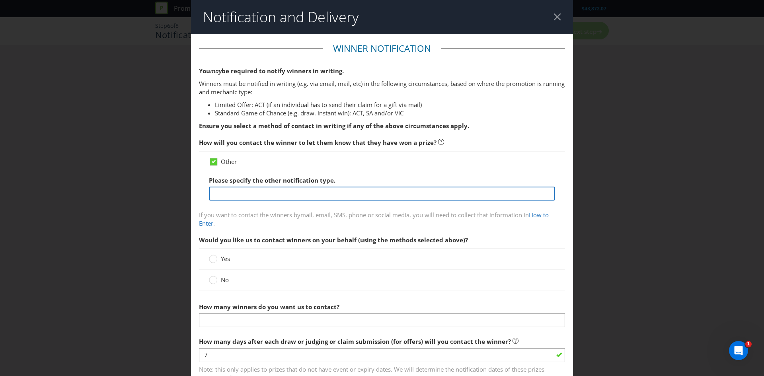
click at [265, 191] on input "text" at bounding box center [382, 194] width 346 height 14
drag, startPoint x: 247, startPoint y: 188, endPoint x: 171, endPoint y: 192, distance: 76.4
click at [171, 192] on div "Notification and Delivery Winner Notification You may be required to notify win…" at bounding box center [382, 188] width 764 height 376
type input "email"
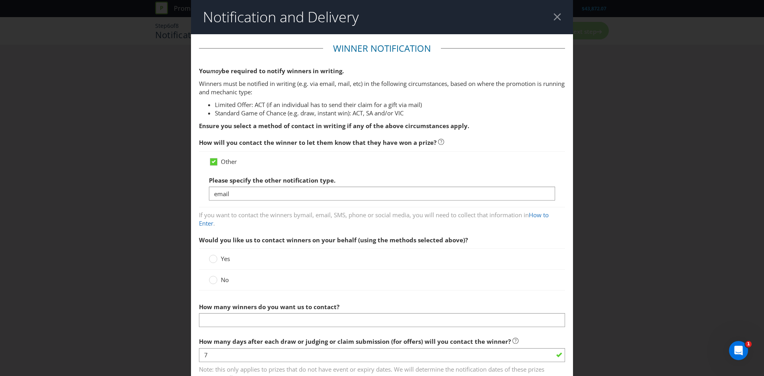
click at [210, 252] on div "Yes" at bounding box center [382, 258] width 366 height 21
click at [211, 257] on div at bounding box center [213, 256] width 4 height 4
click at [0, 0] on input "Yes" at bounding box center [0, 0] width 0 height 0
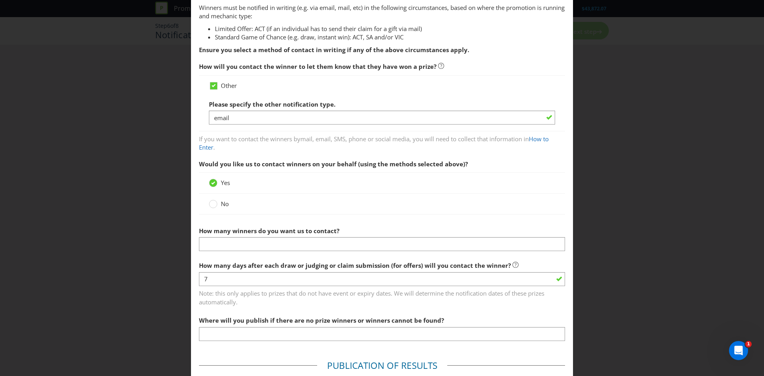
scroll to position [80, 0]
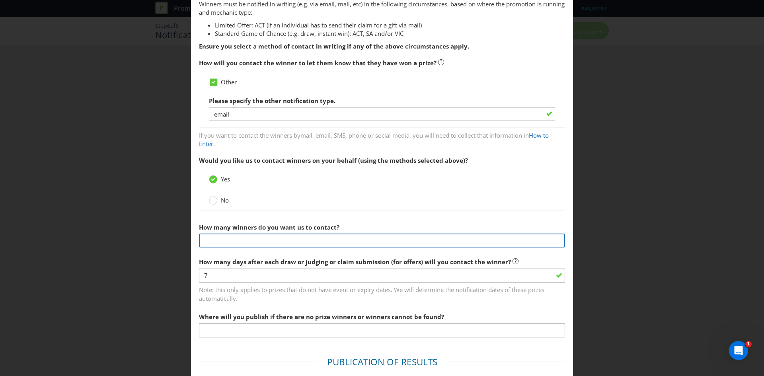
click at [289, 243] on input "text" at bounding box center [382, 240] width 366 height 14
type input "3"
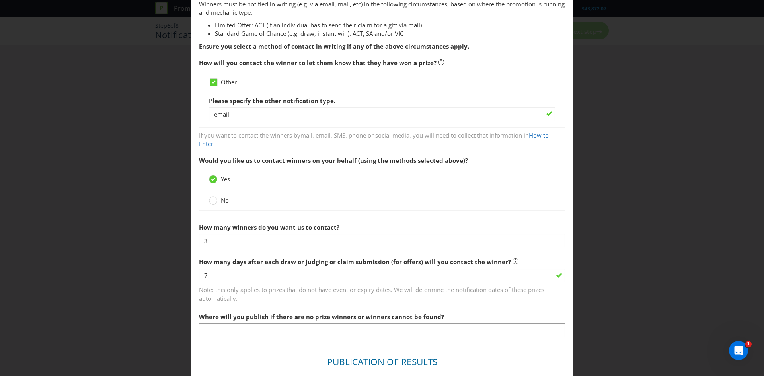
click at [307, 256] on label "How many days after each draw or judging or claim submission (for offers) will …" at bounding box center [358, 260] width 319 height 12
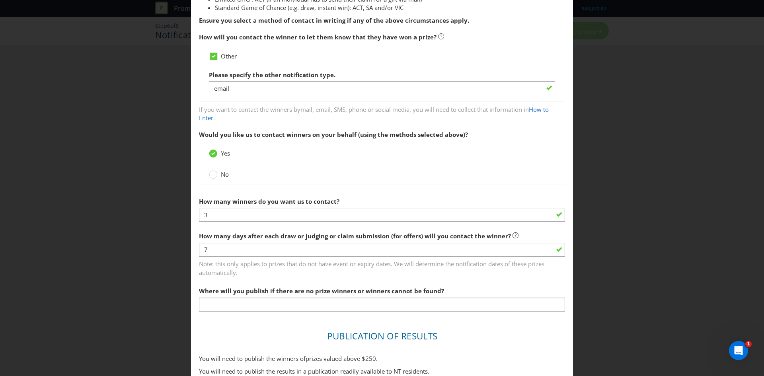
scroll to position [119, 0]
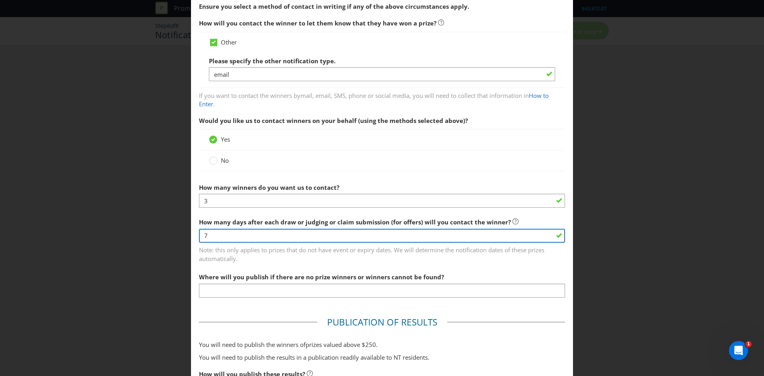
click at [272, 239] on input "7" at bounding box center [382, 236] width 366 height 14
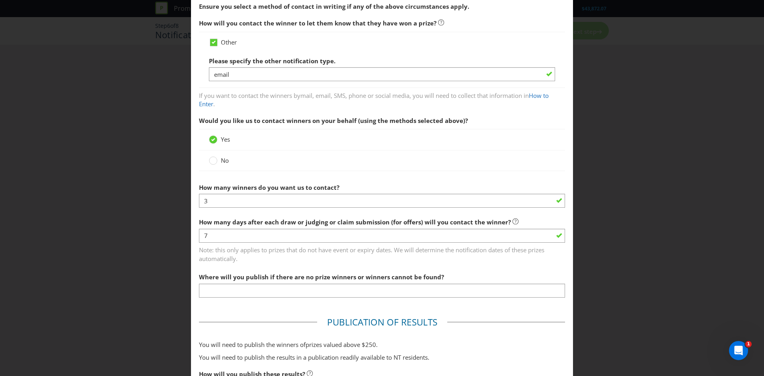
click at [276, 255] on span "Note: this only applies to prizes that do not have event or expiry dates. We wi…" at bounding box center [382, 253] width 366 height 20
click at [293, 282] on div "Where will you publish if there are no prize winners or winners cannot be found?" at bounding box center [382, 283] width 366 height 29
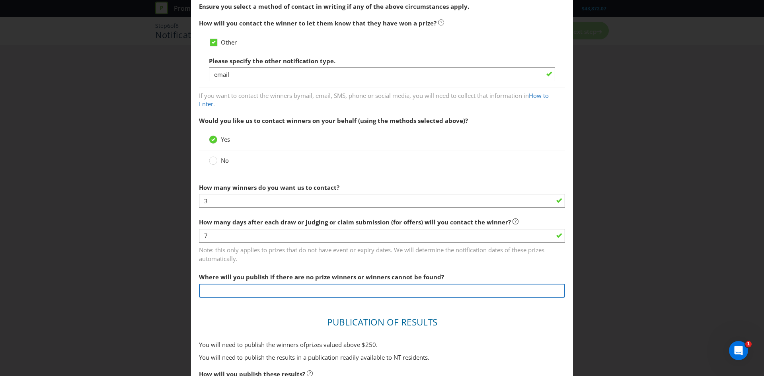
click at [302, 288] on input "text" at bounding box center [382, 291] width 366 height 14
click at [300, 290] on input "text" at bounding box center [382, 291] width 366 height 14
type input "[DOMAIN_NAME]"
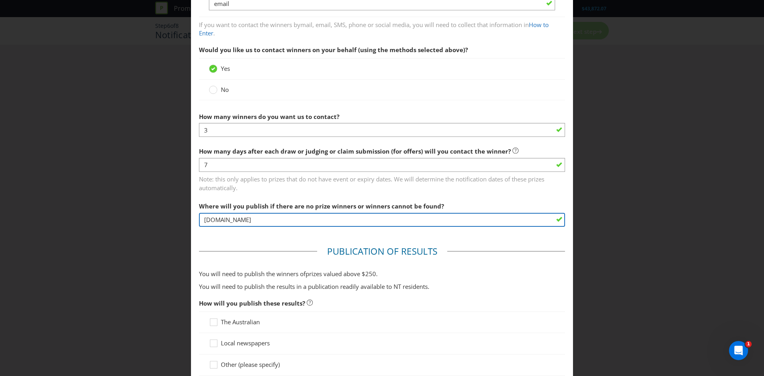
scroll to position [278, 0]
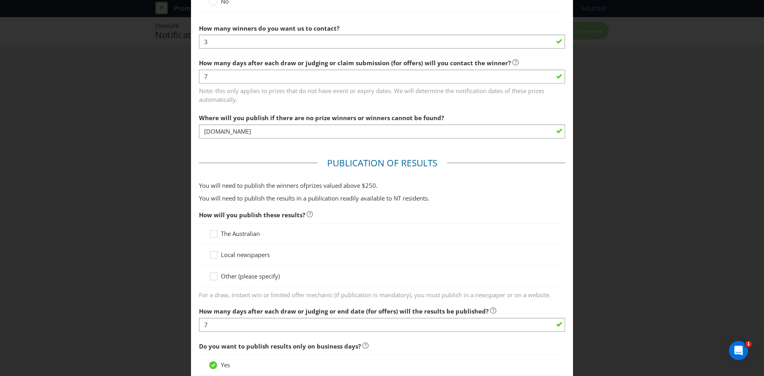
click at [249, 280] on div at bounding box center [382, 280] width 346 height 1
click at [235, 280] on div at bounding box center [382, 280] width 346 height 1
click at [235, 276] on span "Other (please specify)" at bounding box center [250, 276] width 59 height 8
click at [0, 0] on input "Other (please specify)" at bounding box center [0, 0] width 0 height 0
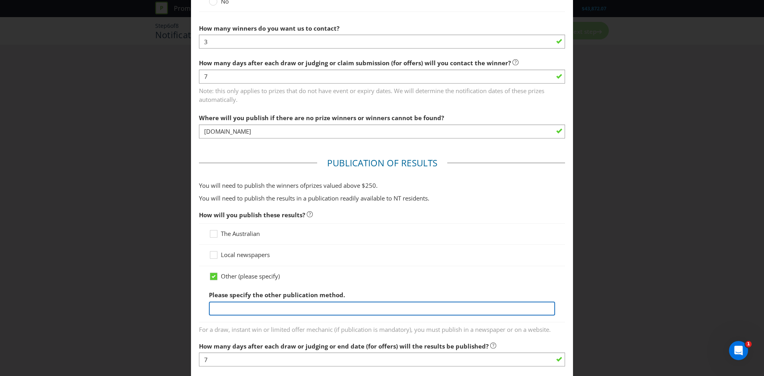
click at [238, 303] on input "text" at bounding box center [382, 308] width 346 height 14
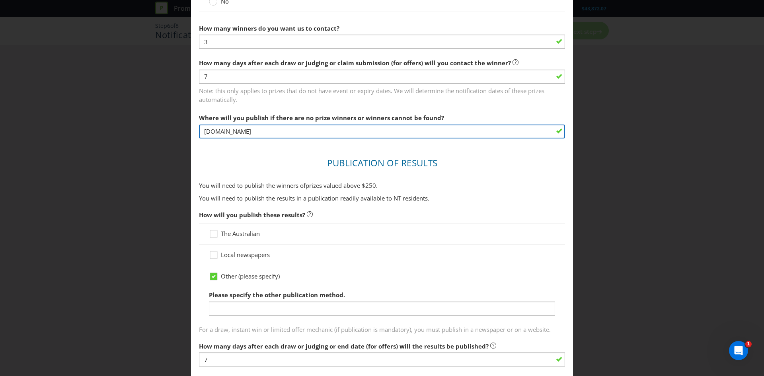
click at [255, 128] on input "[DOMAIN_NAME]" at bounding box center [382, 131] width 366 height 14
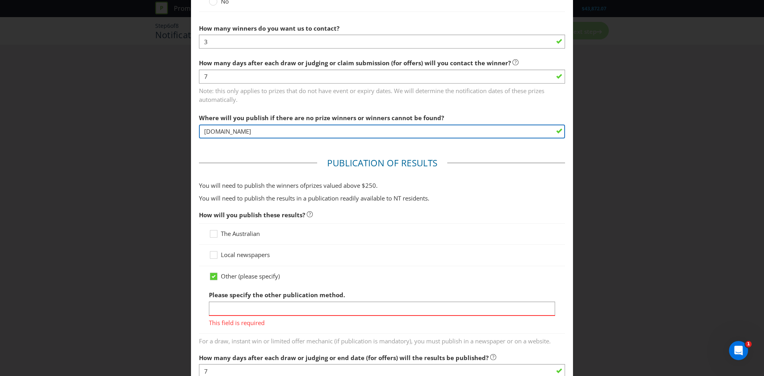
click at [255, 128] on input "[DOMAIN_NAME]" at bounding box center [382, 131] width 366 height 14
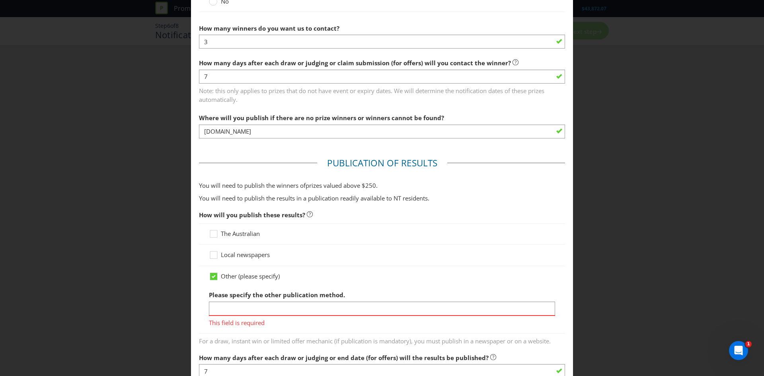
drag, startPoint x: 281, startPoint y: 317, endPoint x: 282, endPoint y: 312, distance: 5.3
click at [281, 316] on span "This field is required" at bounding box center [382, 322] width 346 height 12
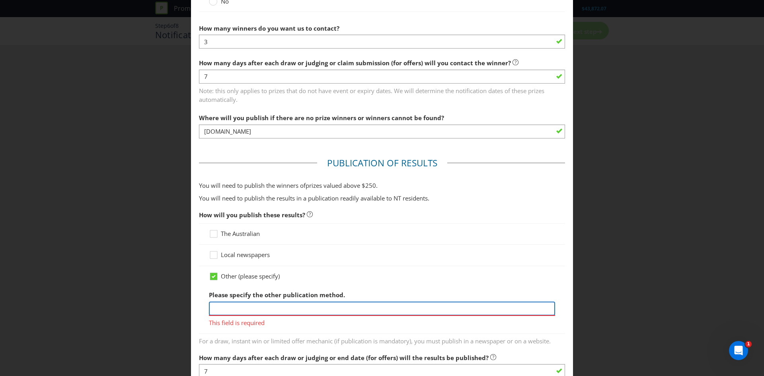
click at [288, 308] on input "text" at bounding box center [382, 308] width 346 height 14
paste input "[DOMAIN_NAME]"
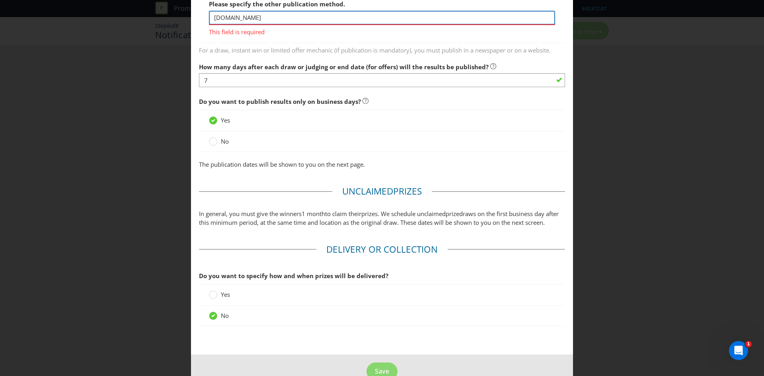
scroll to position [596, 0]
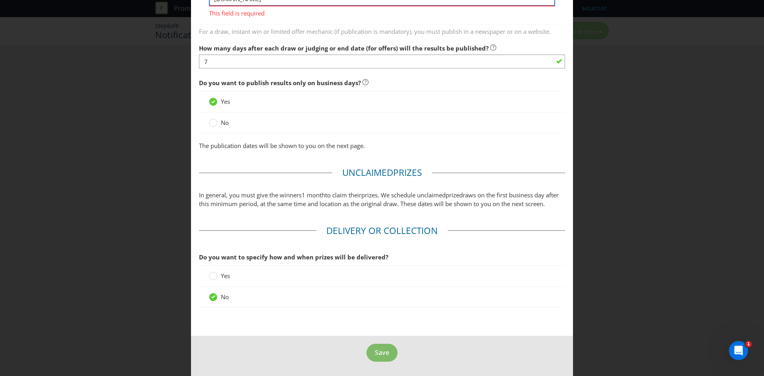
type input "[DOMAIN_NAME]"
click at [371, 359] on button "Save" at bounding box center [381, 353] width 31 height 18
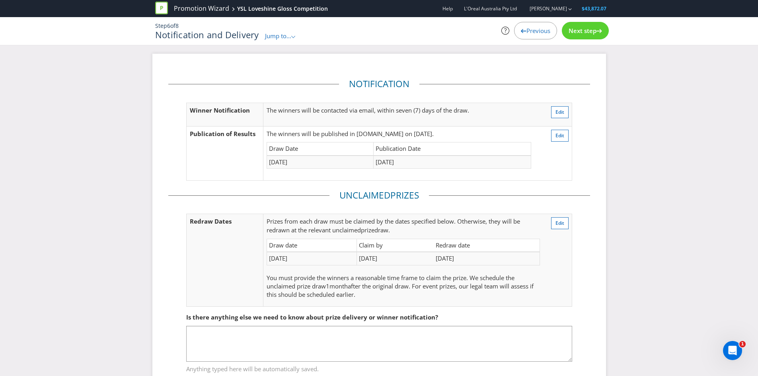
click at [581, 32] on span "Next step" at bounding box center [582, 31] width 28 height 8
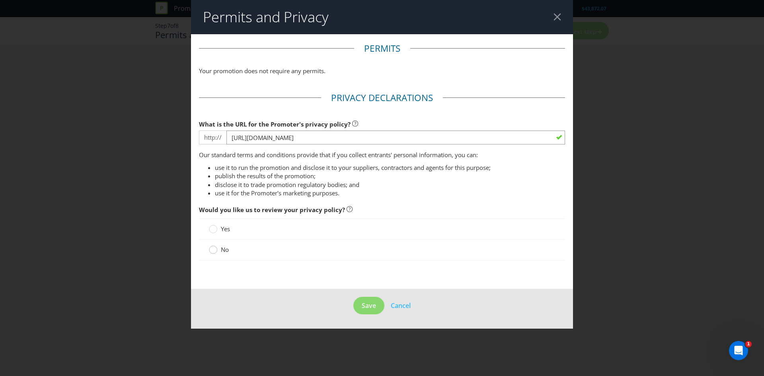
click at [213, 248] on div at bounding box center [213, 247] width 4 height 4
click at [0, 0] on input "No" at bounding box center [0, 0] width 0 height 0
click at [366, 309] on span "Save" at bounding box center [368, 305] width 14 height 9
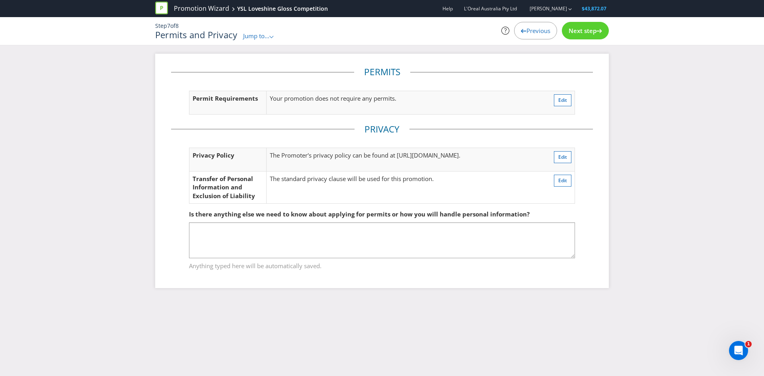
click at [581, 28] on span "Next step" at bounding box center [582, 31] width 28 height 8
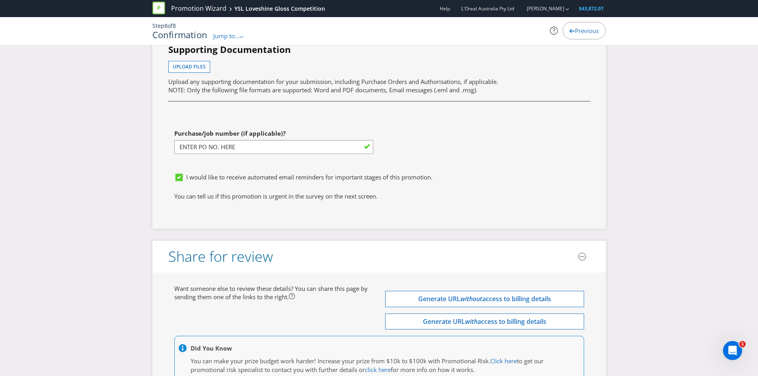
scroll to position [2387, 0]
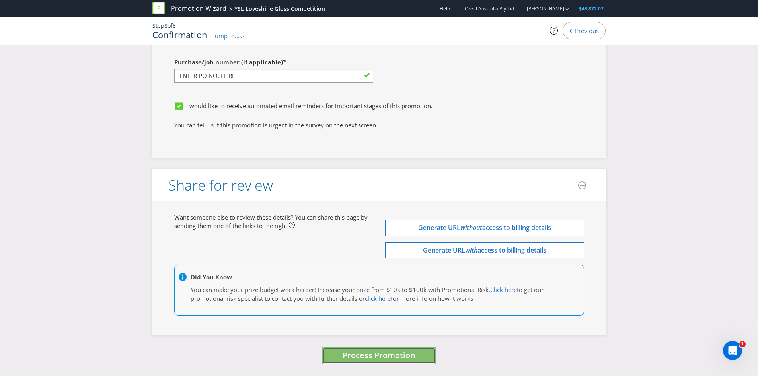
click at [400, 350] on span "Process Promotion" at bounding box center [378, 355] width 73 height 11
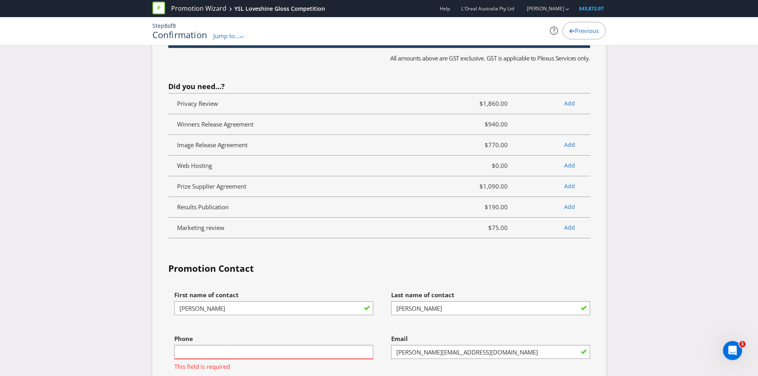
scroll to position [2108, 0]
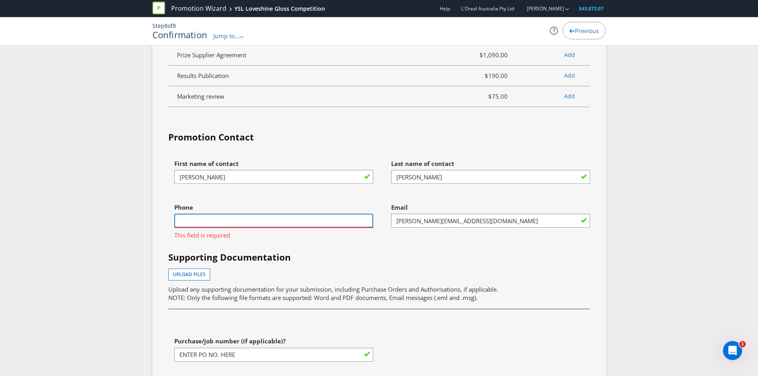
click at [236, 227] on input "text" at bounding box center [273, 221] width 199 height 14
click at [385, 273] on div "Upload files Upload any supporting documentation for your submission, including…" at bounding box center [379, 285] width 422 height 34
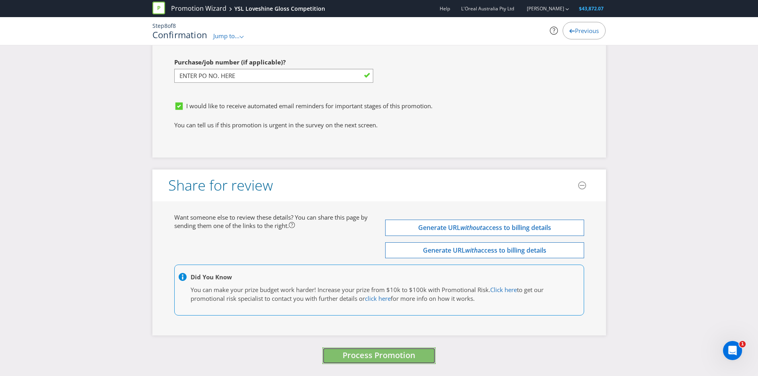
click at [360, 352] on span "Process Promotion" at bounding box center [378, 355] width 73 height 11
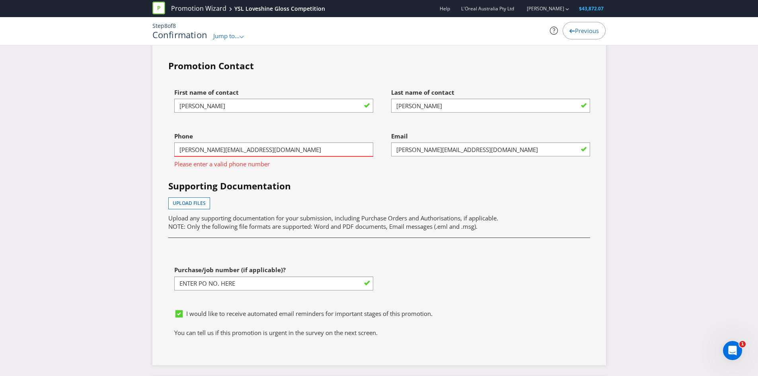
scroll to position [2068, 0]
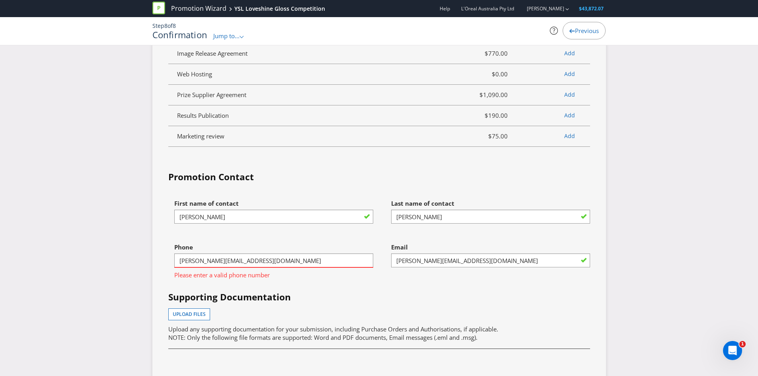
click at [217, 271] on span "Please enter a valid phone number" at bounding box center [273, 274] width 199 height 12
click at [221, 265] on input "[PERSON_NAME][EMAIL_ADDRESS][DOMAIN_NAME]" at bounding box center [273, 260] width 199 height 14
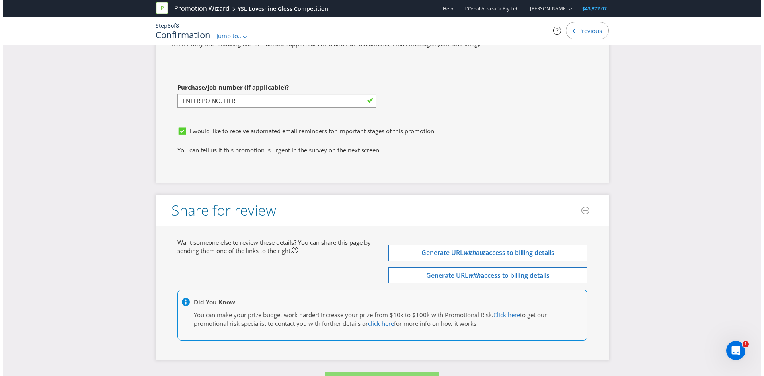
scroll to position [2387, 0]
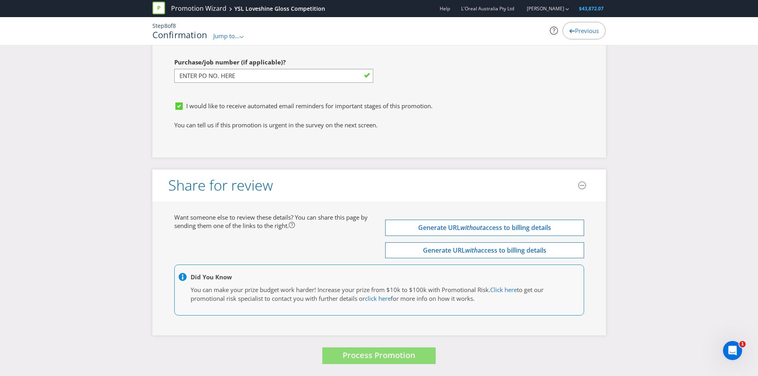
type input "0414261996"
click at [363, 352] on span "Process Promotion" at bounding box center [378, 355] width 73 height 11
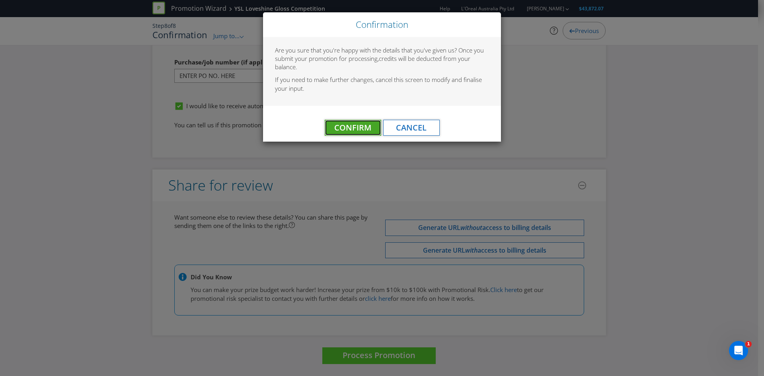
click at [346, 127] on span "Confirm" at bounding box center [352, 127] width 37 height 11
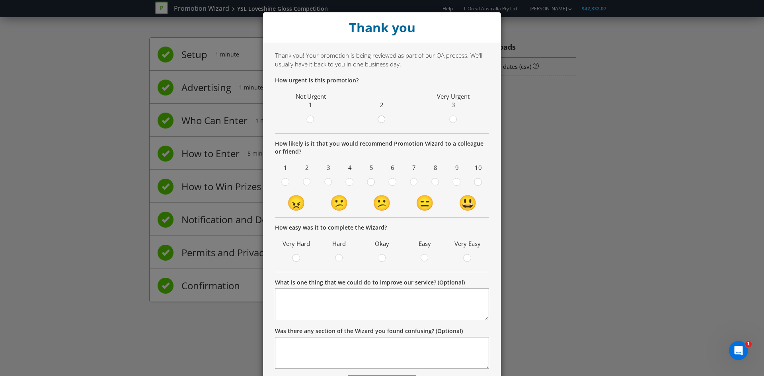
click at [380, 117] on div at bounding box center [382, 117] width 4 height 4
click at [0, 0] on input "radio" at bounding box center [0, 0] width 0 height 0
drag, startPoint x: 474, startPoint y: 182, endPoint x: 473, endPoint y: 190, distance: 7.7
click at [474, 183] on circle at bounding box center [477, 181] width 7 height 7
click at [0, 0] on input "radio" at bounding box center [0, 0] width 0 height 0
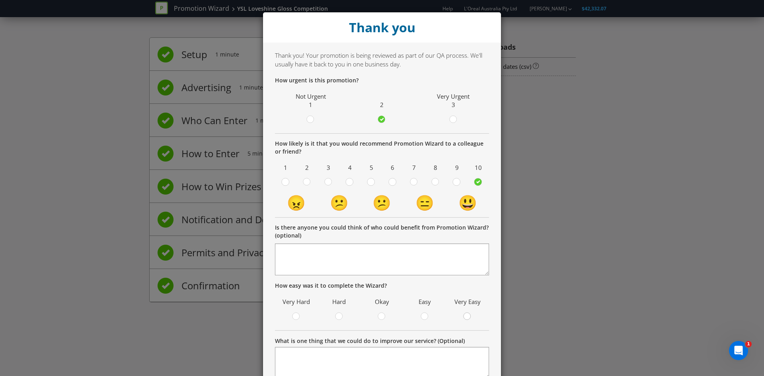
click at [461, 318] on label at bounding box center [467, 317] width 14 height 10
click at [0, 0] on input "radio" at bounding box center [0, 0] width 0 height 0
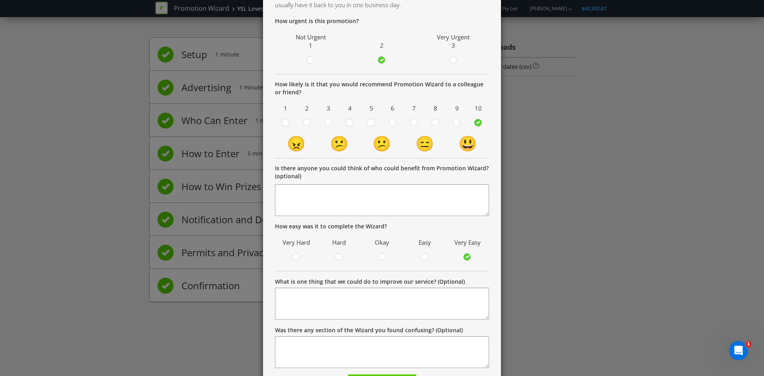
scroll to position [108, 0]
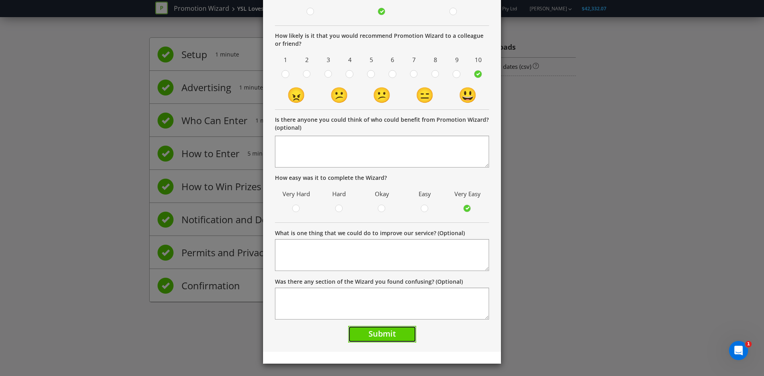
click at [371, 332] on span "Submit" at bounding box center [381, 333] width 27 height 11
